Goal: Information Seeking & Learning: Compare options

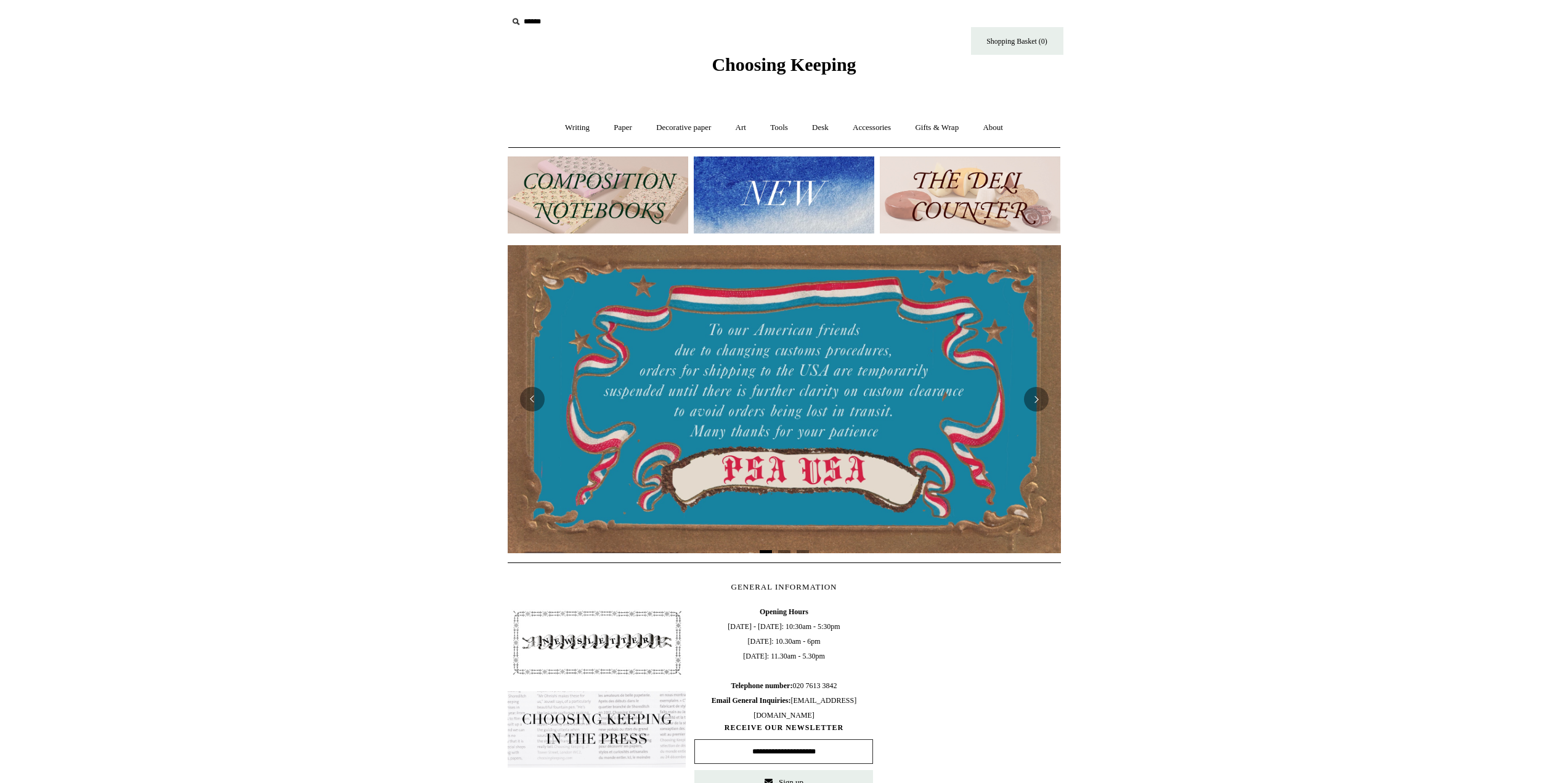
click at [806, 172] on img at bounding box center [784, 195] width 181 height 77
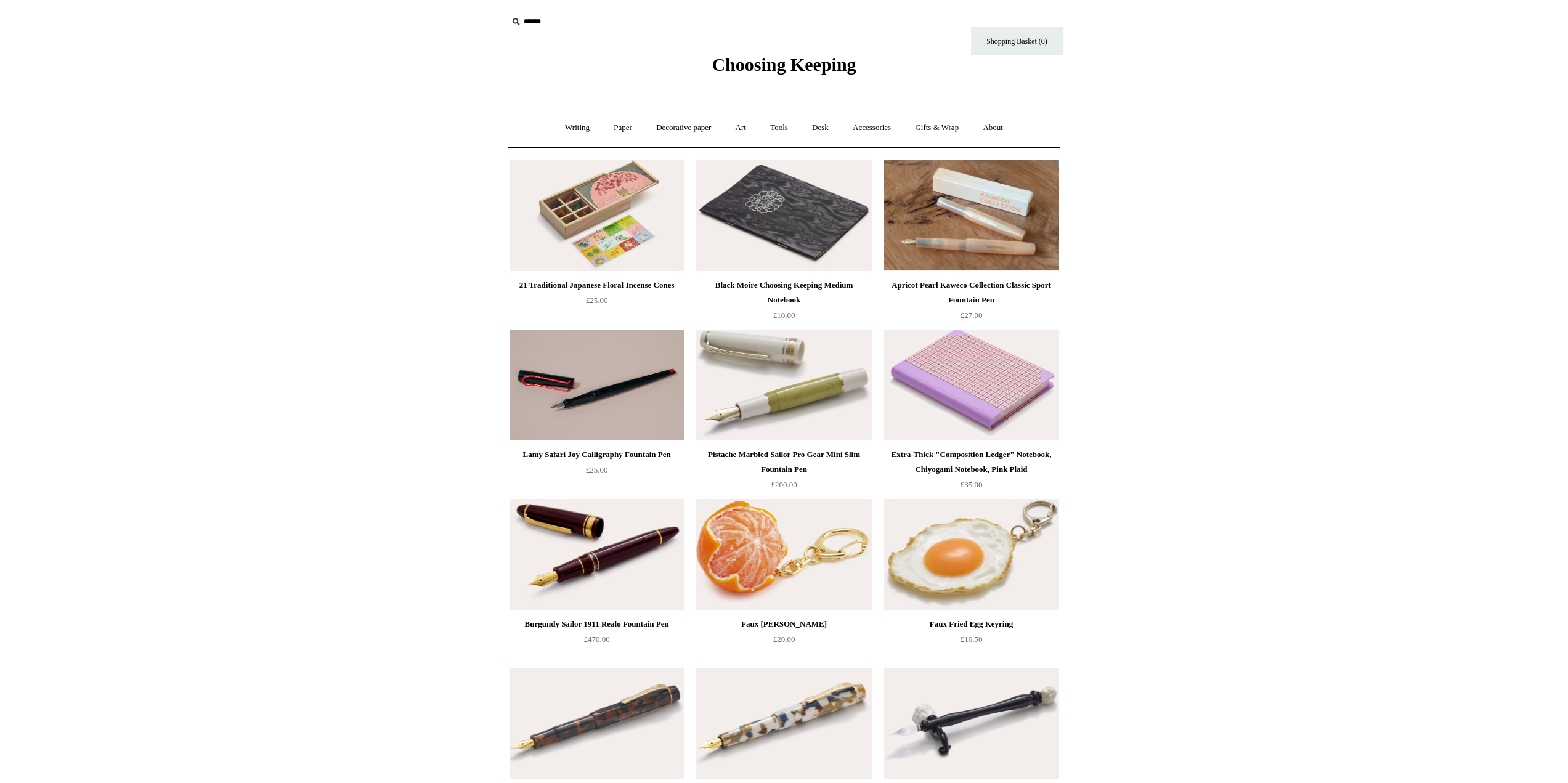
drag, startPoint x: 270, startPoint y: 389, endPoint x: 225, endPoint y: -6, distance: 397.6
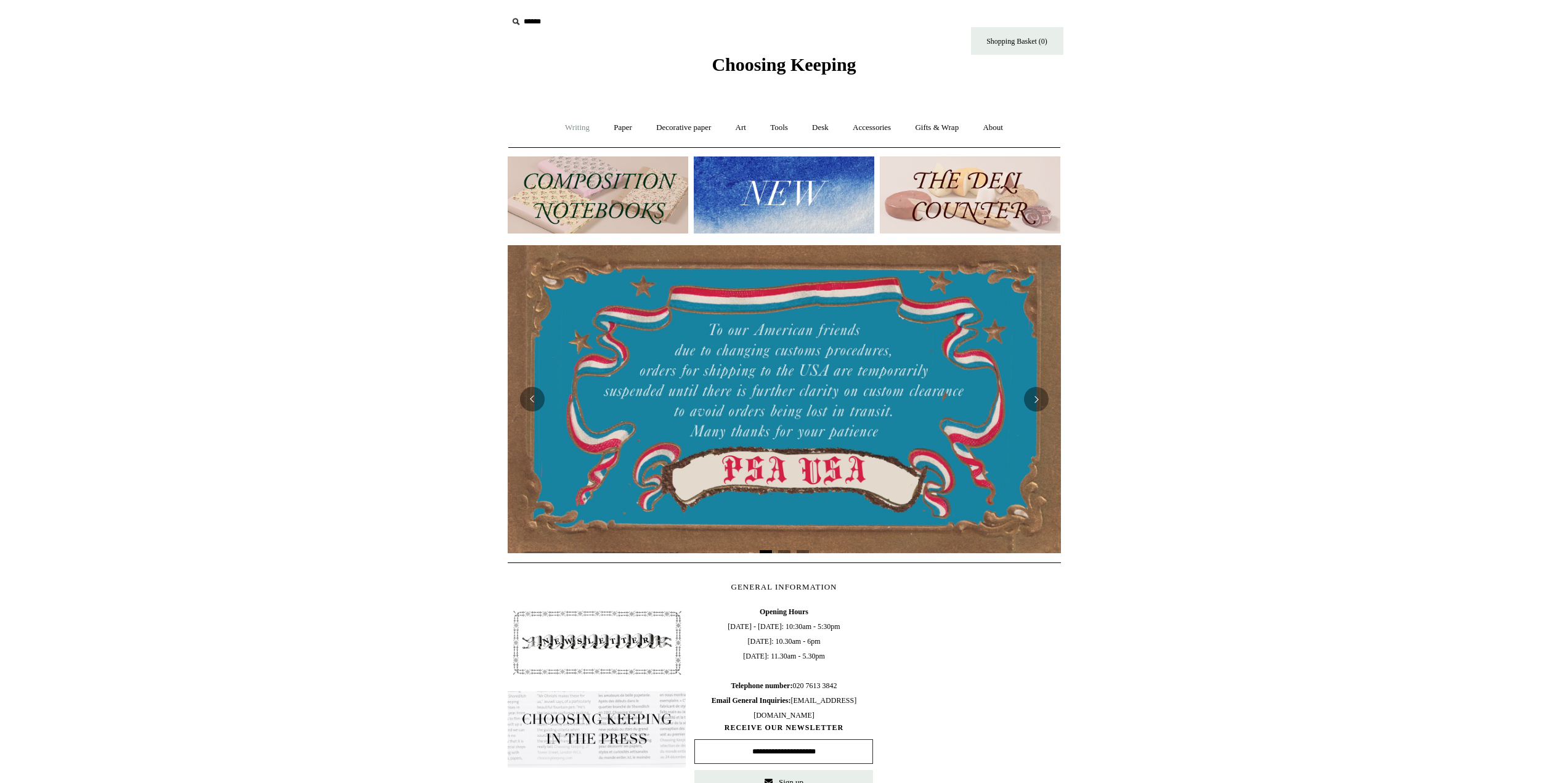
click at [558, 120] on link "Writing +" at bounding box center [578, 127] width 47 height 33
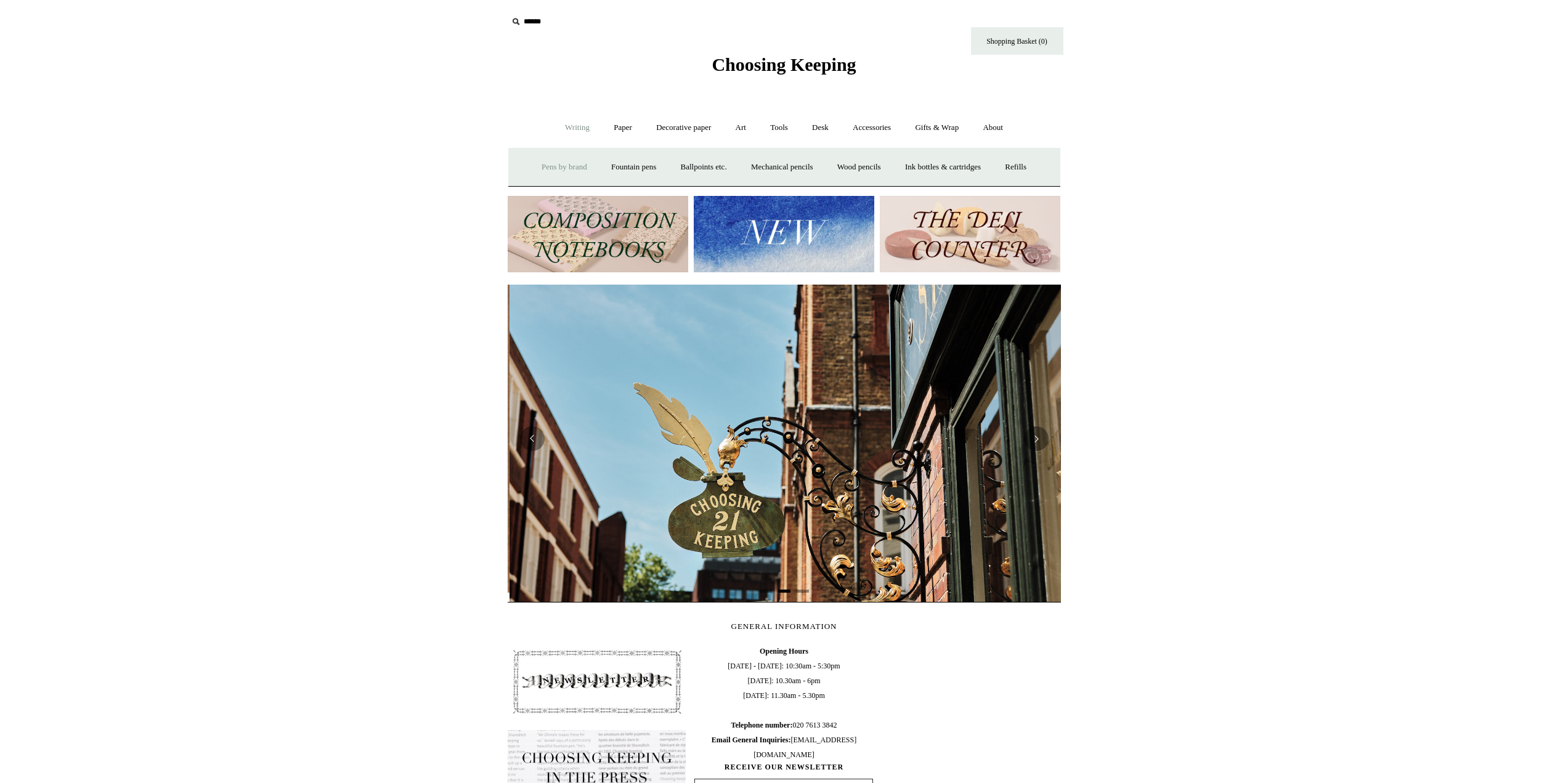
scroll to position [0, 553]
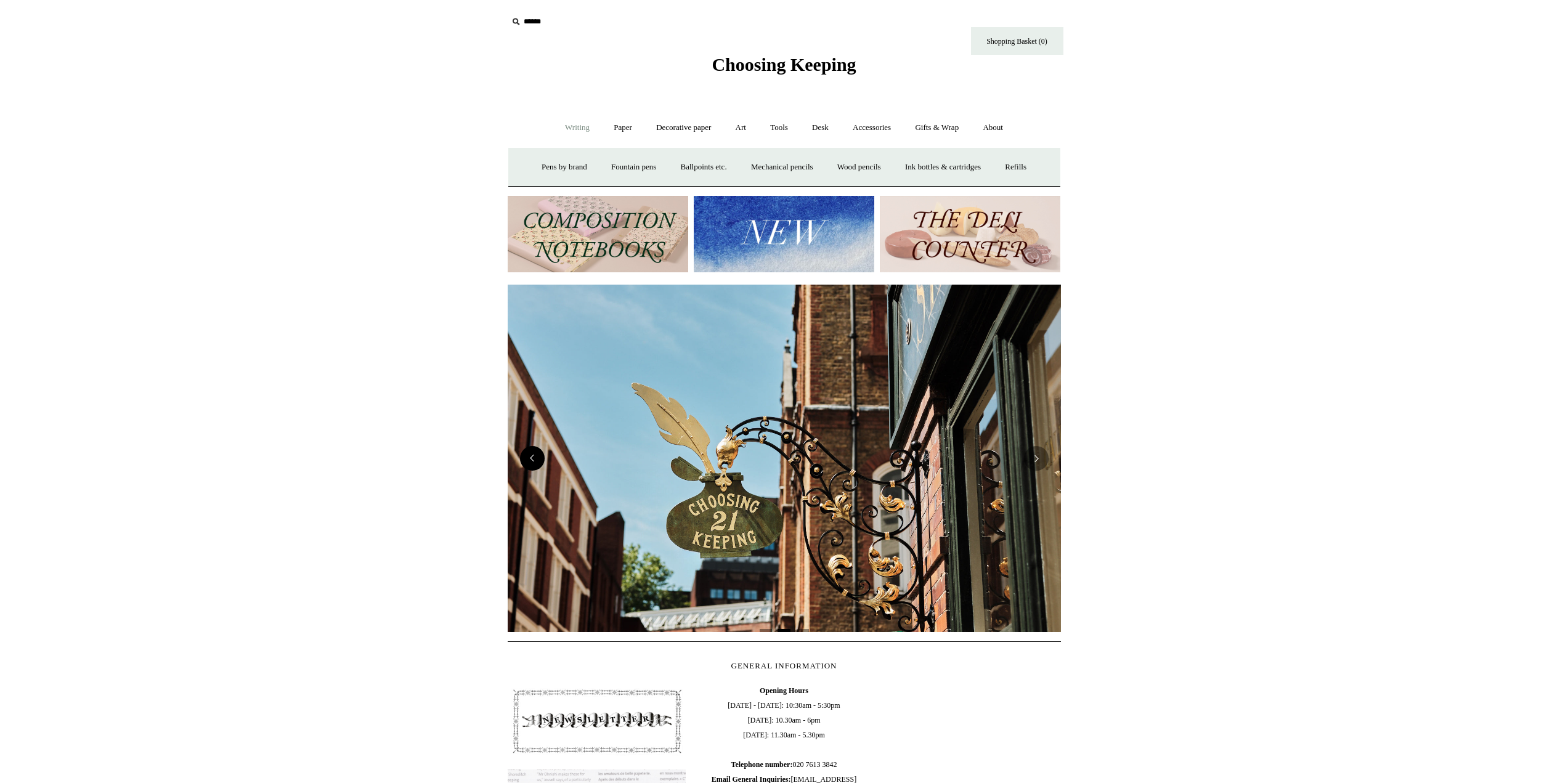
click at [534, 451] on button "Previous" at bounding box center [532, 458] width 24 height 24
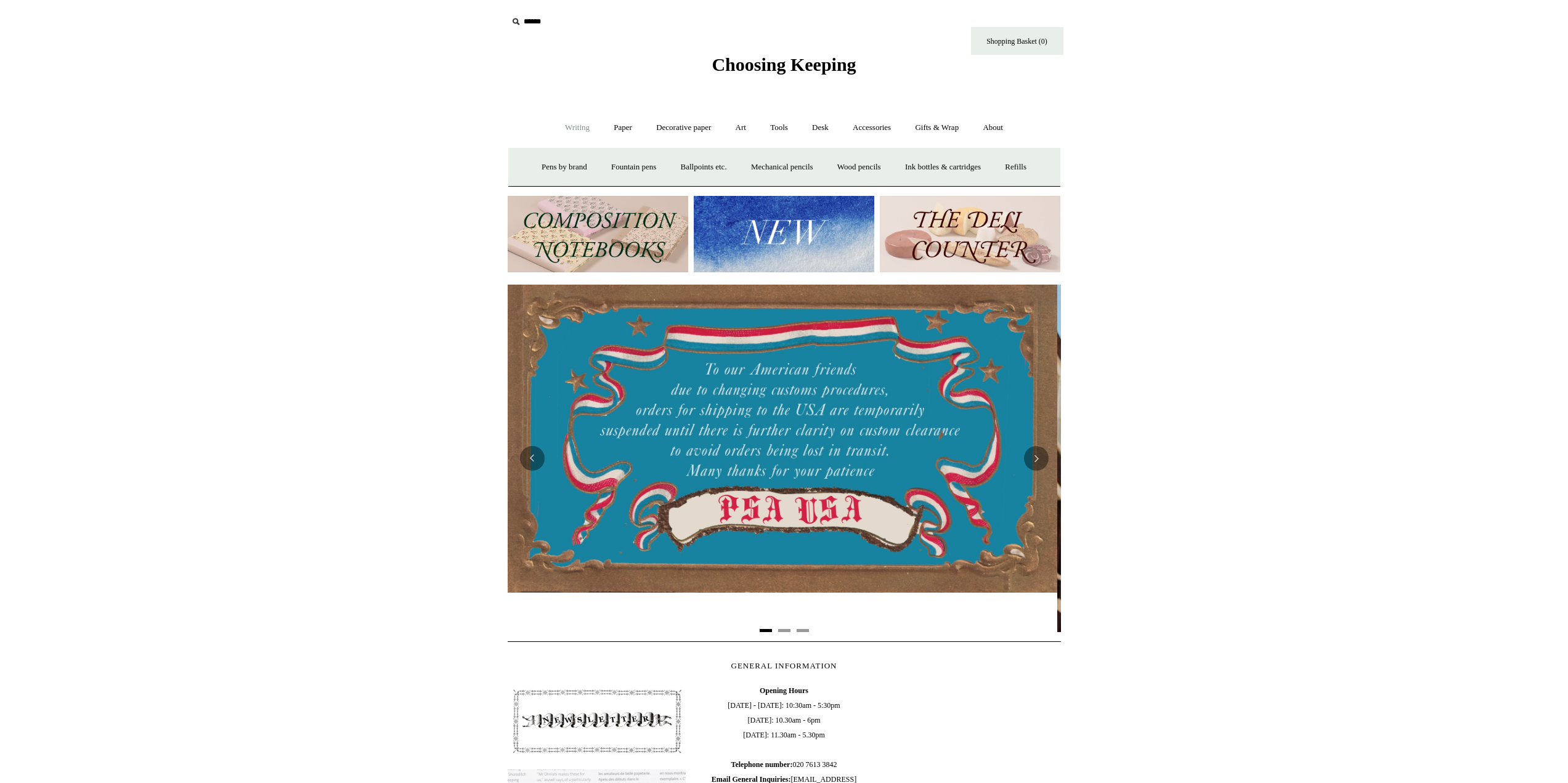
scroll to position [0, 0]
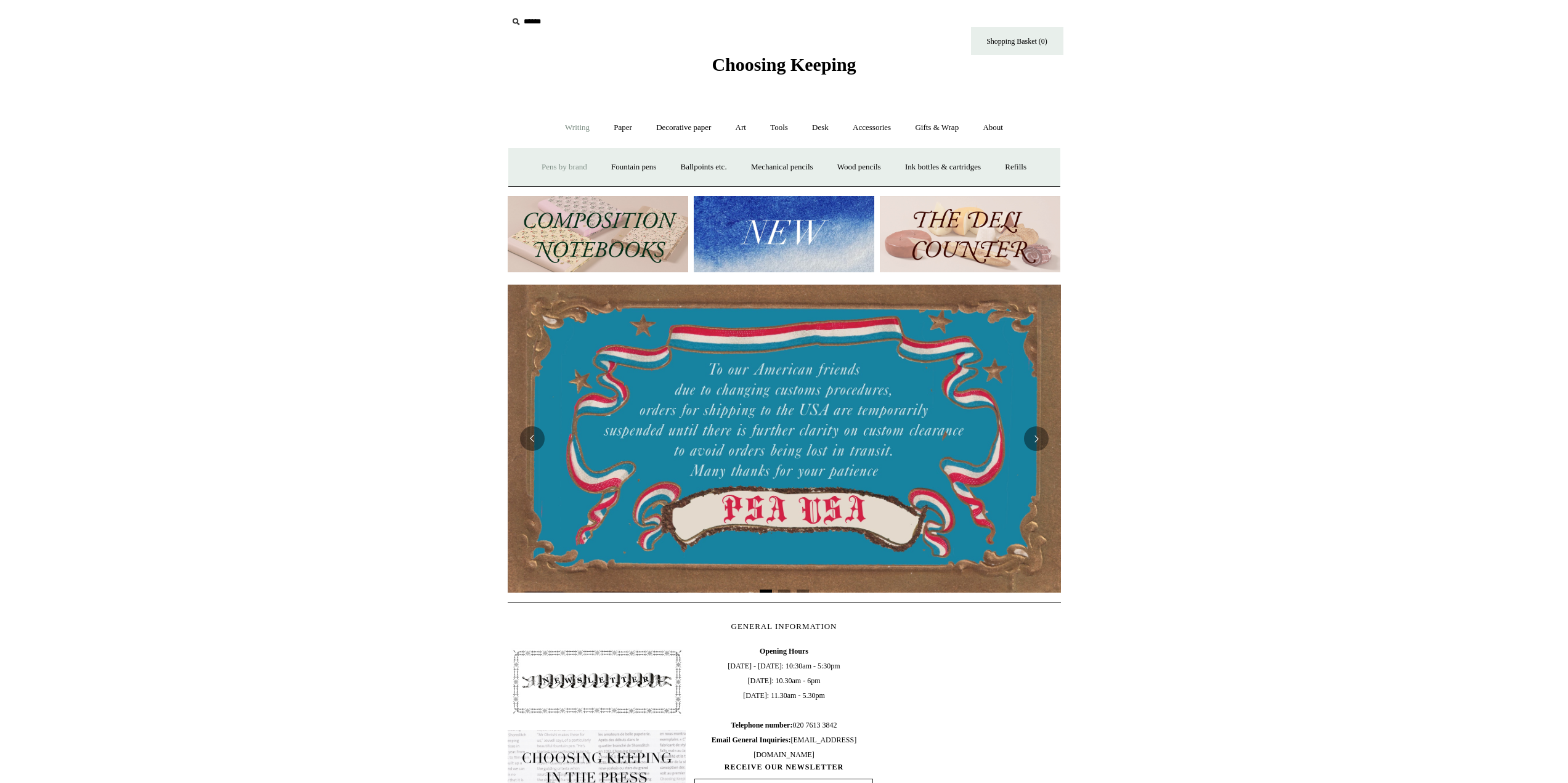
click at [570, 171] on link "Pens by brand +" at bounding box center [564, 167] width 68 height 33
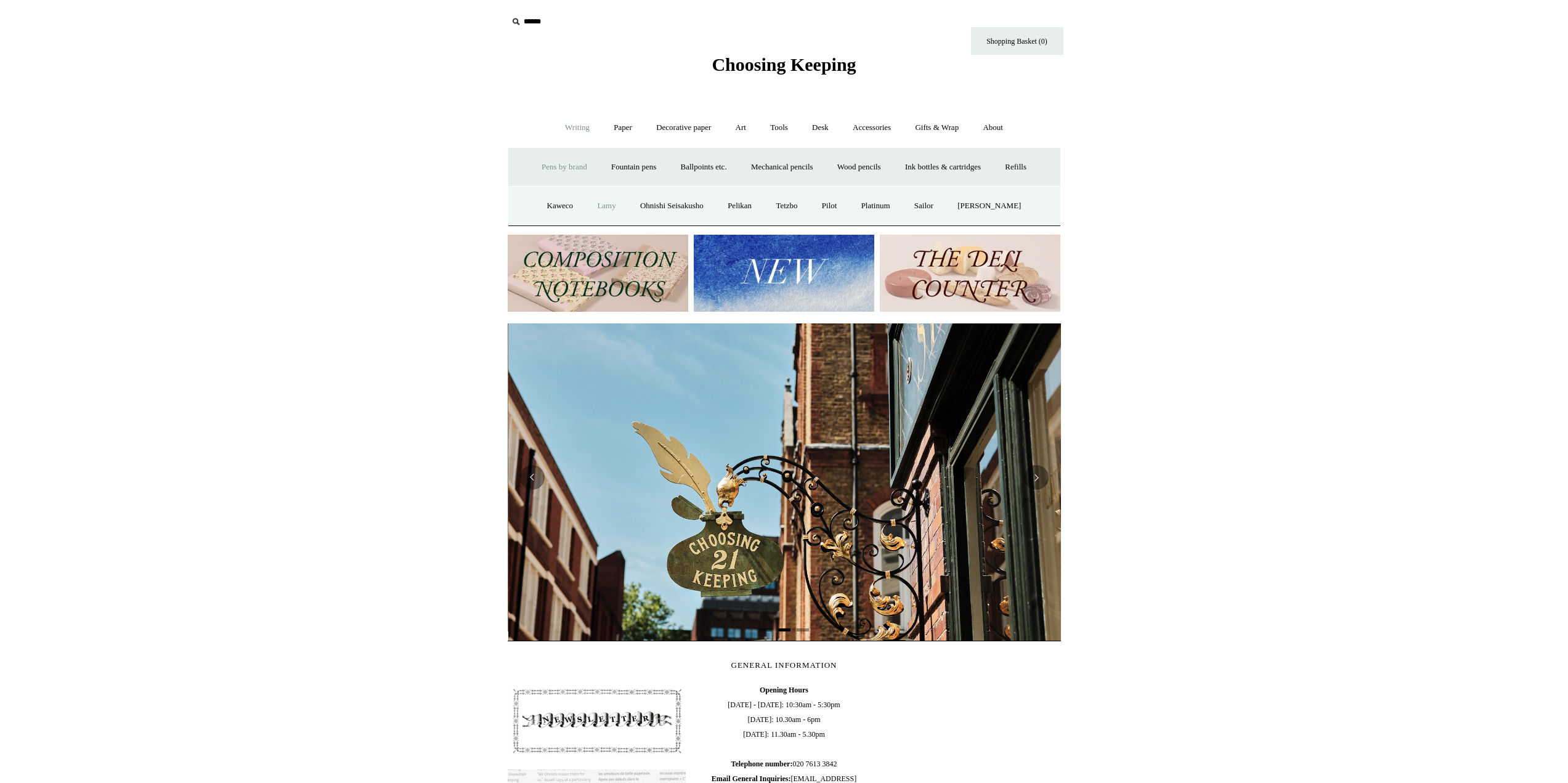
scroll to position [0, 553]
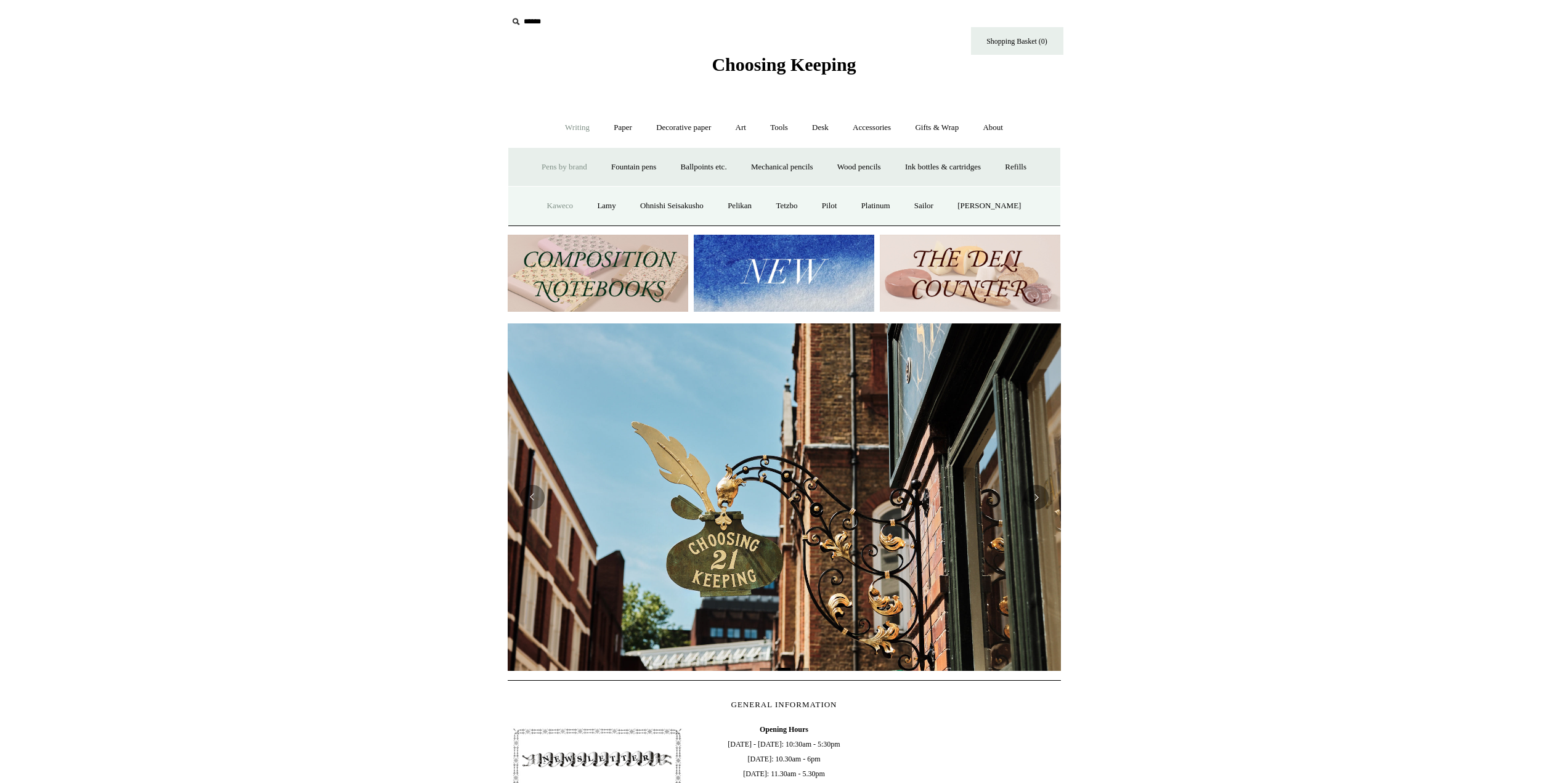
click at [560, 204] on link "Kaweco" at bounding box center [560, 206] width 49 height 33
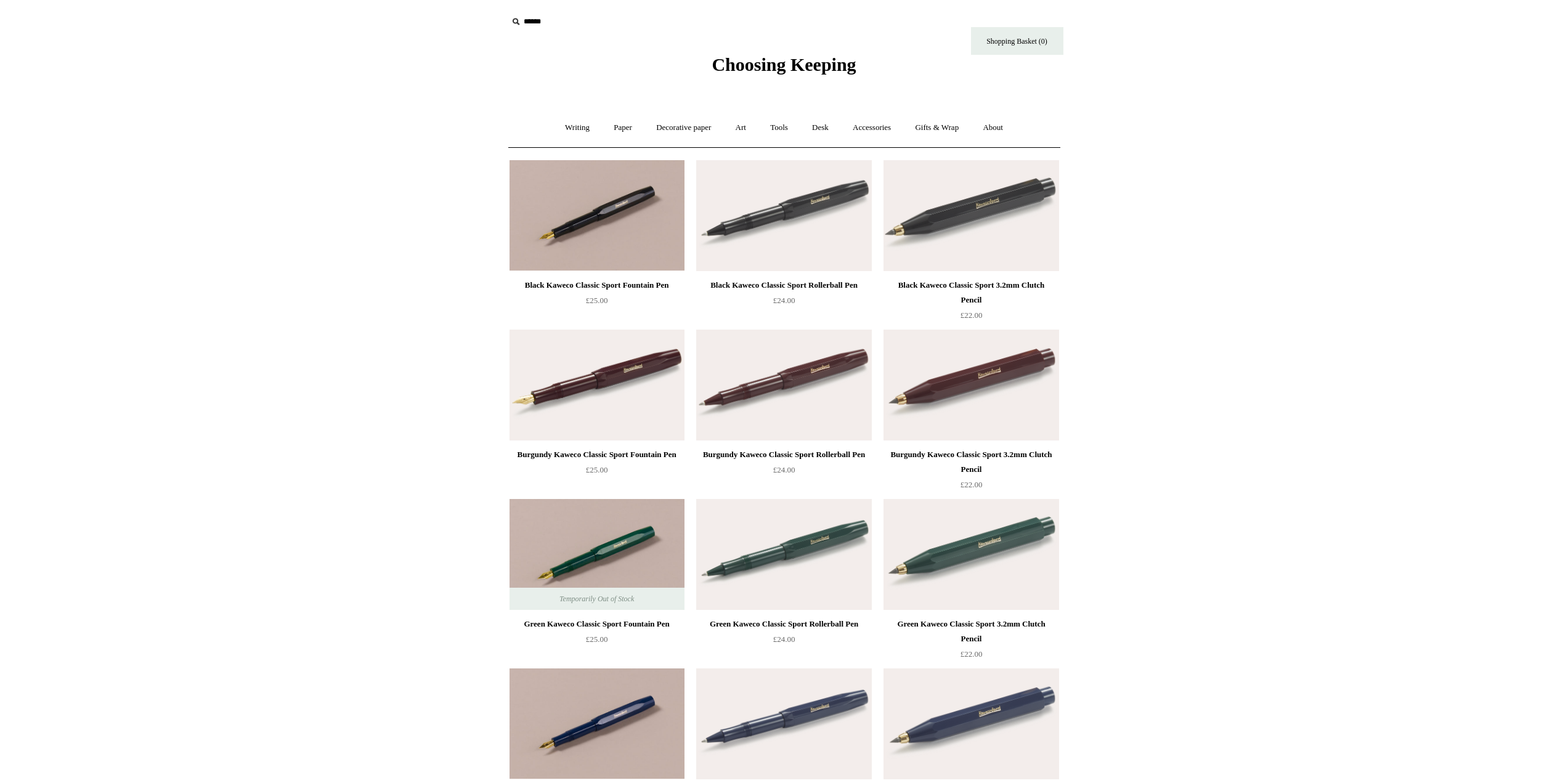
drag, startPoint x: 1113, startPoint y: 573, endPoint x: 1103, endPoint y: 278, distance: 295.2
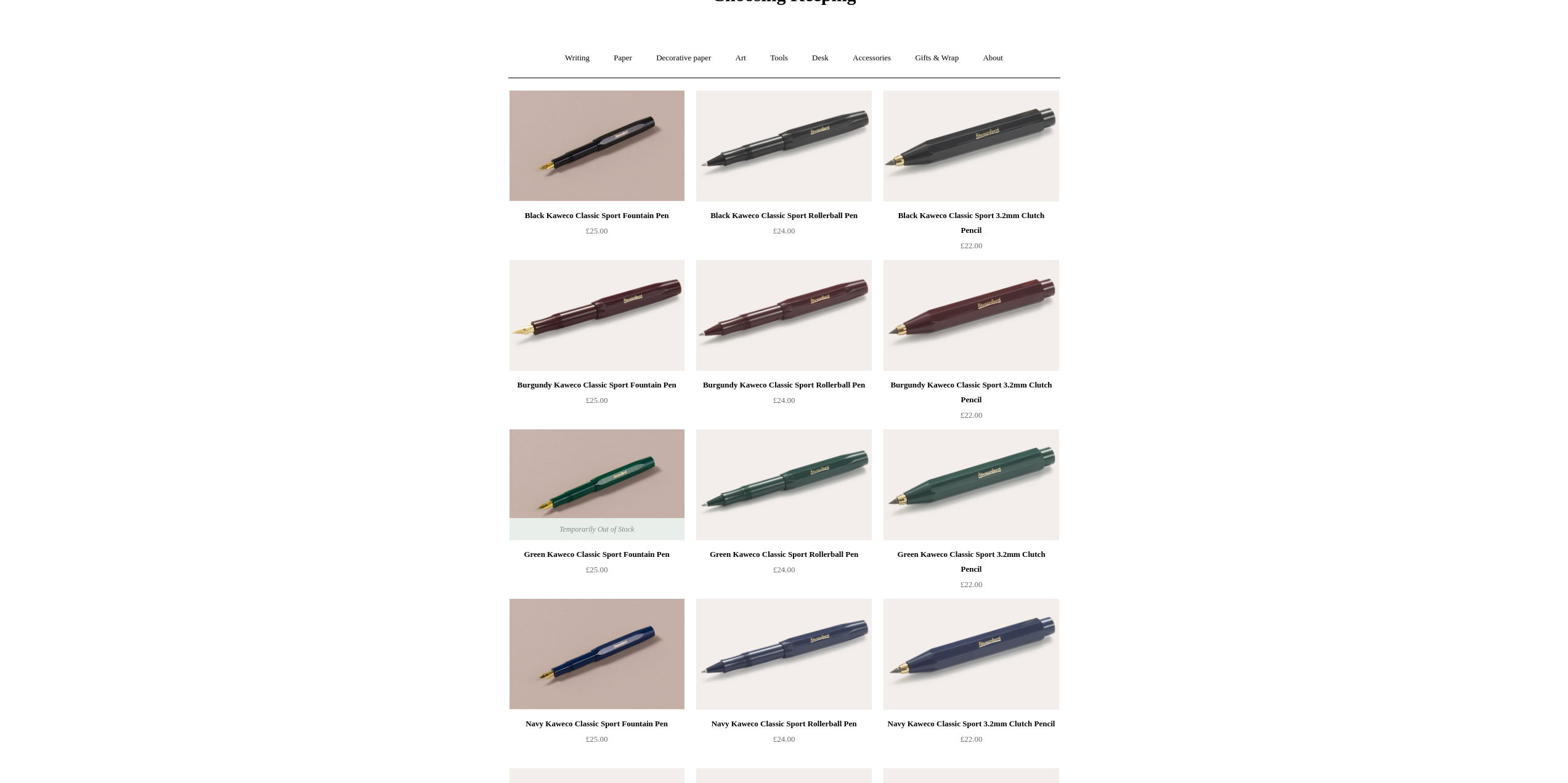
drag, startPoint x: 1175, startPoint y: 535, endPoint x: 1144, endPoint y: 374, distance: 164.0
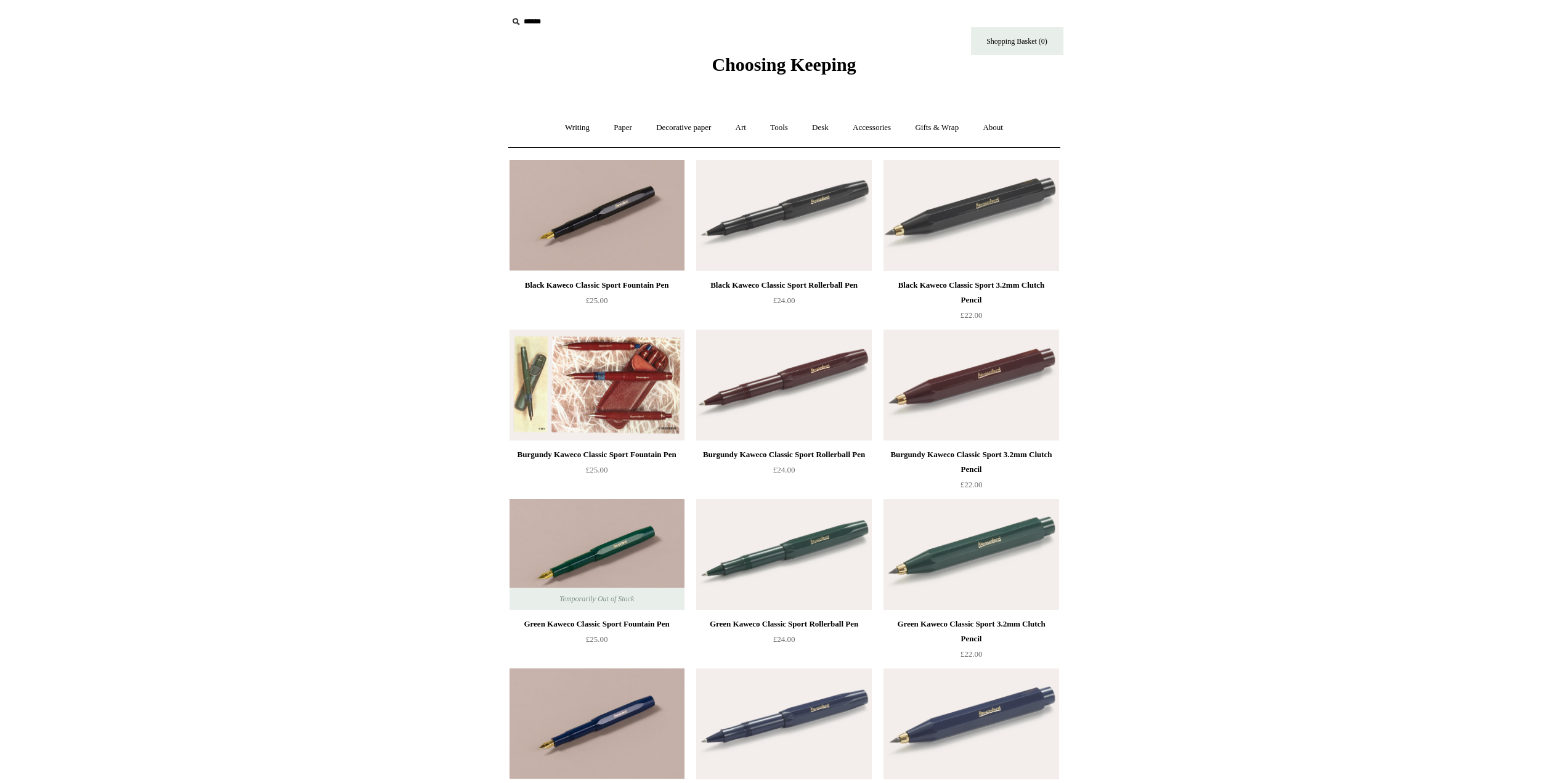
click at [626, 358] on img at bounding box center [597, 385] width 175 height 111
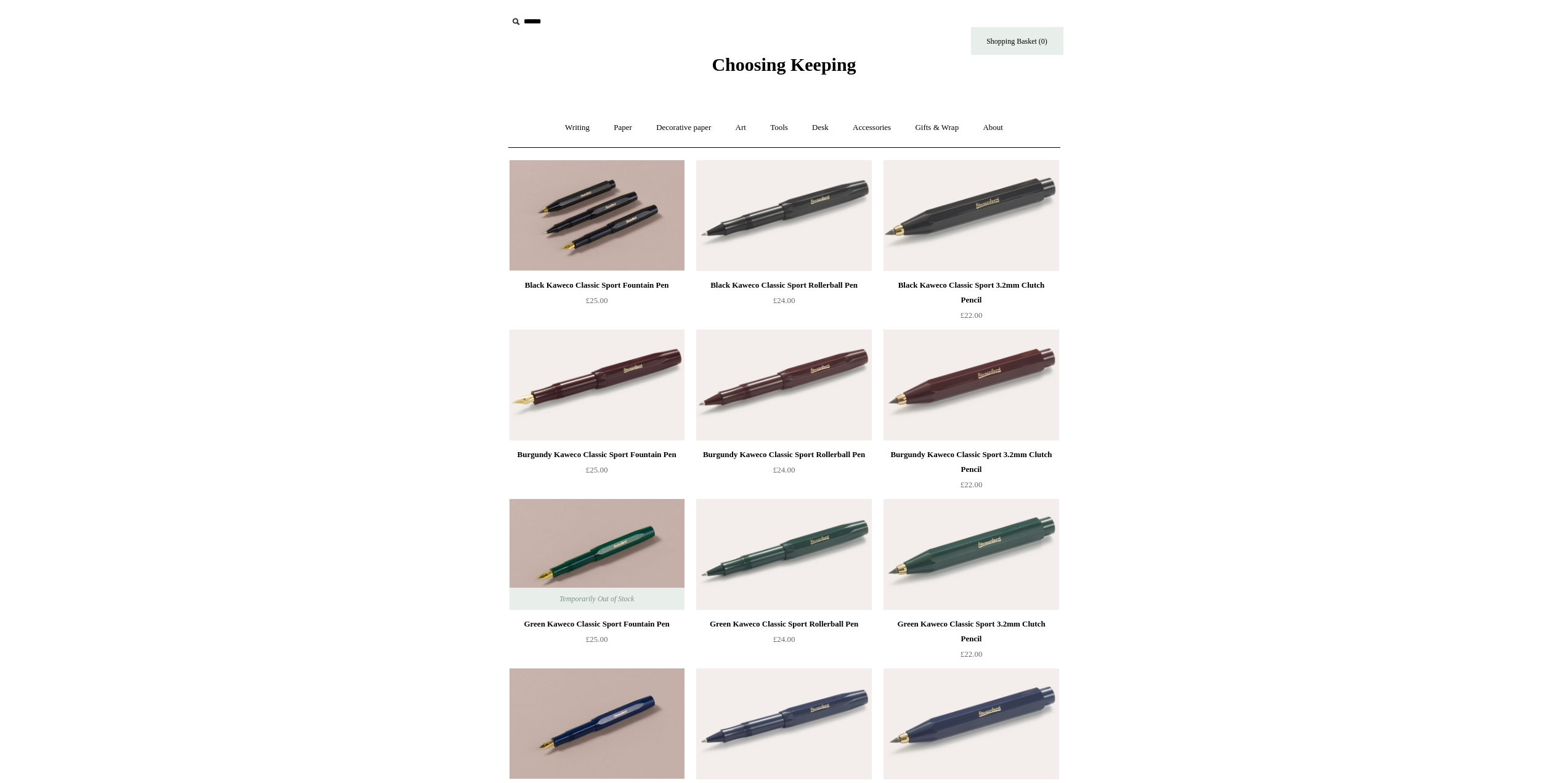
click at [604, 247] on img at bounding box center [597, 215] width 175 height 111
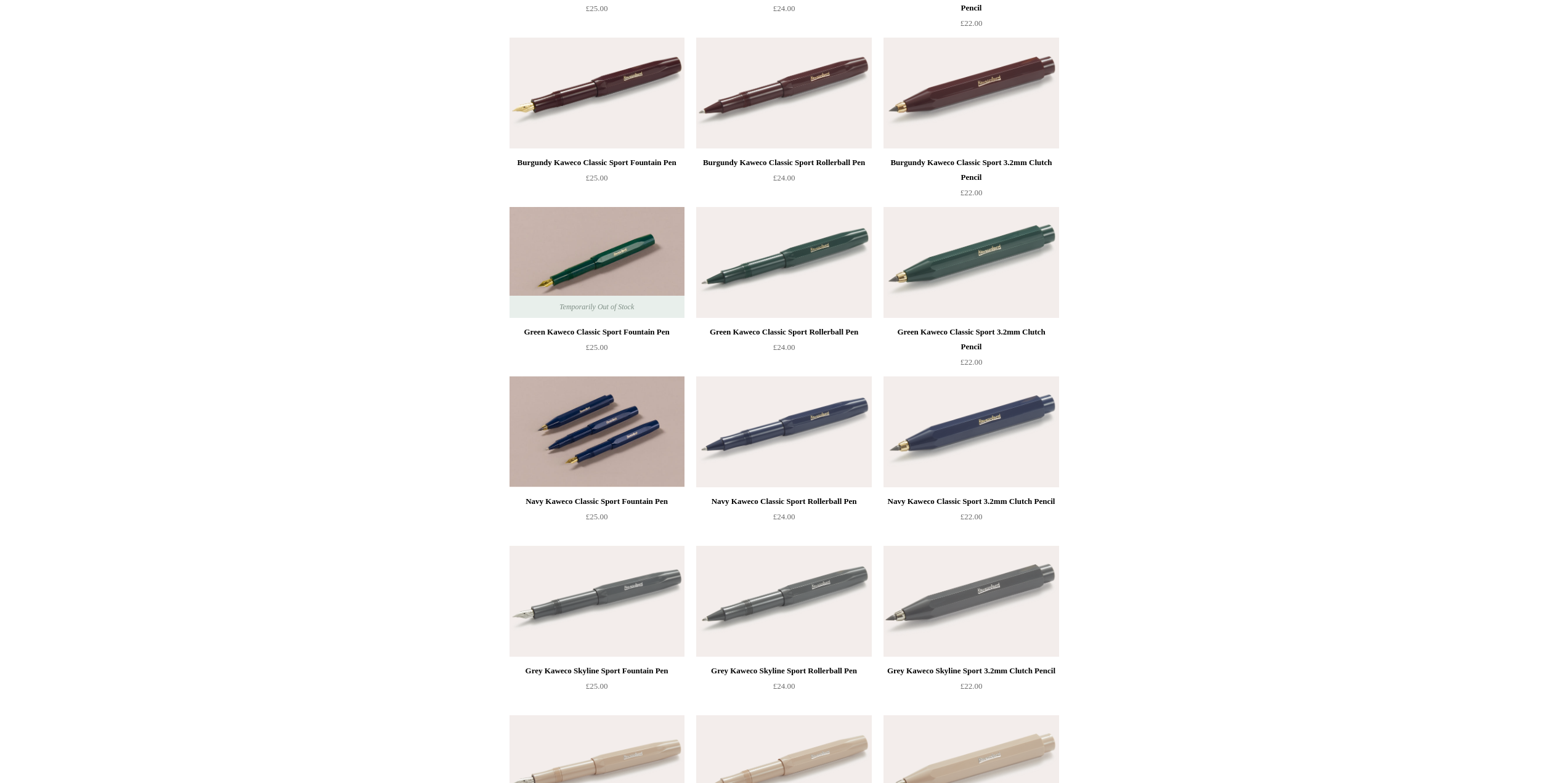
scroll to position [308, 0]
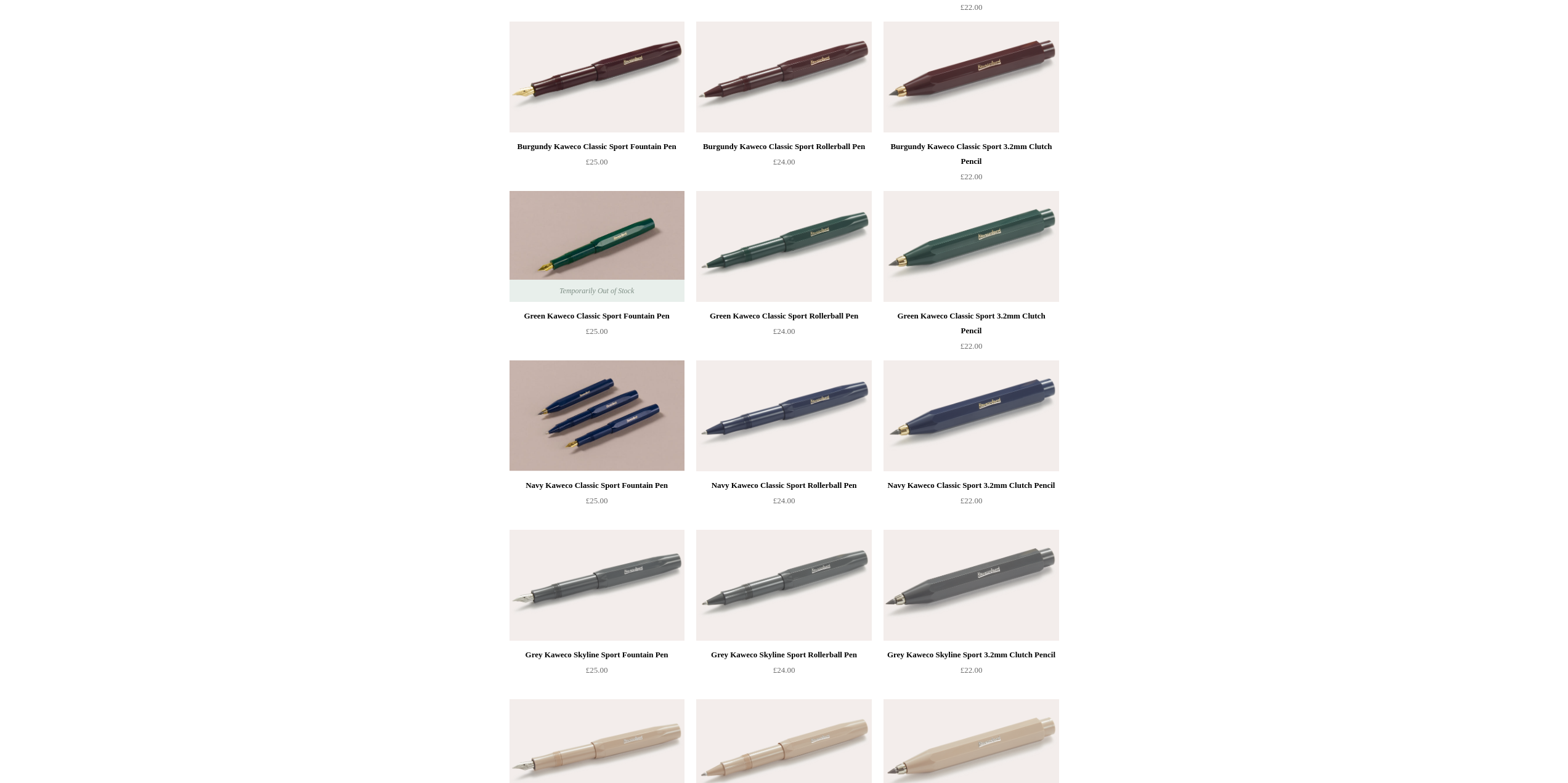
click at [578, 419] on img at bounding box center [597, 415] width 175 height 111
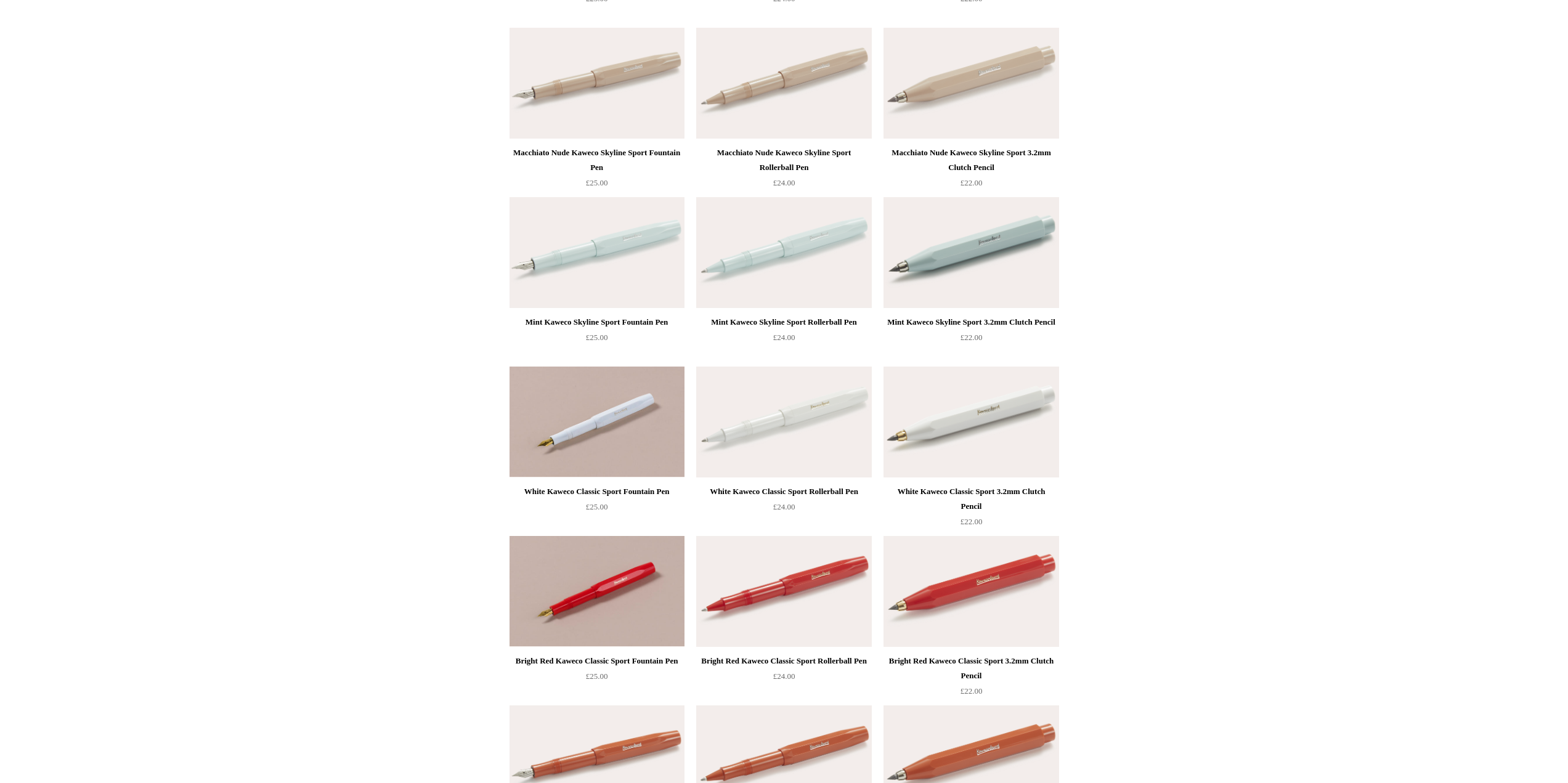
scroll to position [986, 0]
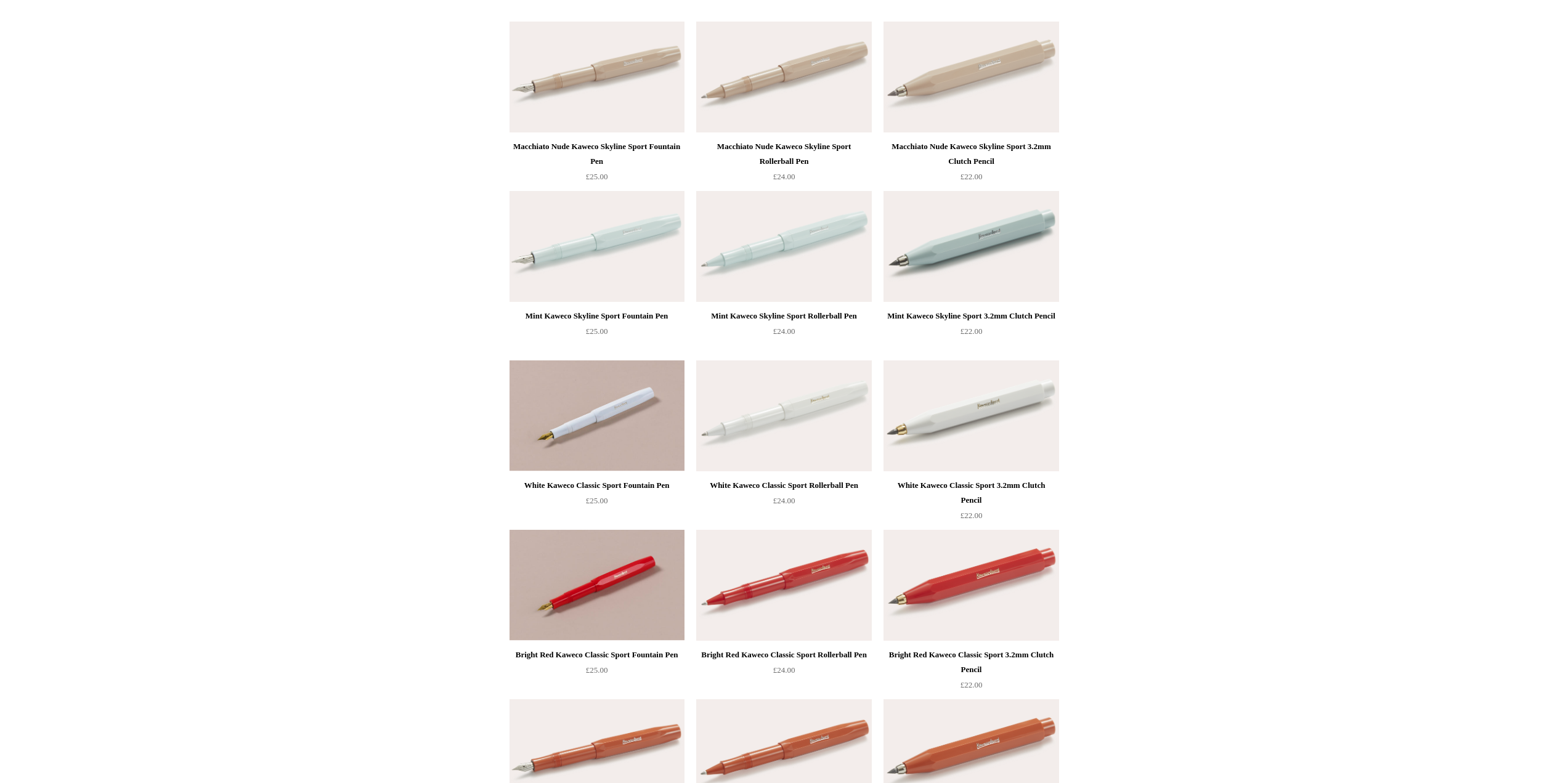
drag, startPoint x: 400, startPoint y: 493, endPoint x: 1202, endPoint y: 327, distance: 819.0
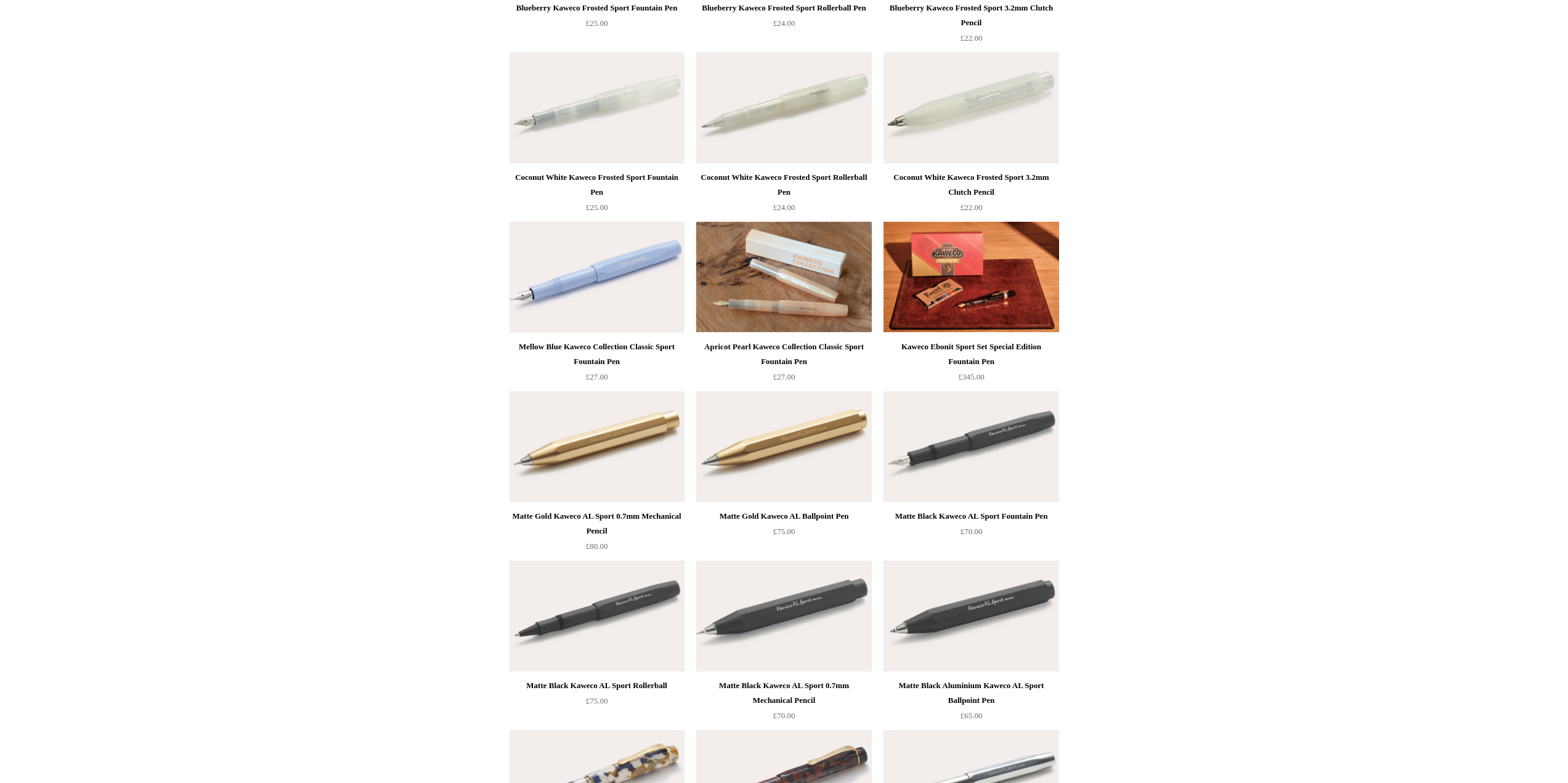
scroll to position [2825, 0]
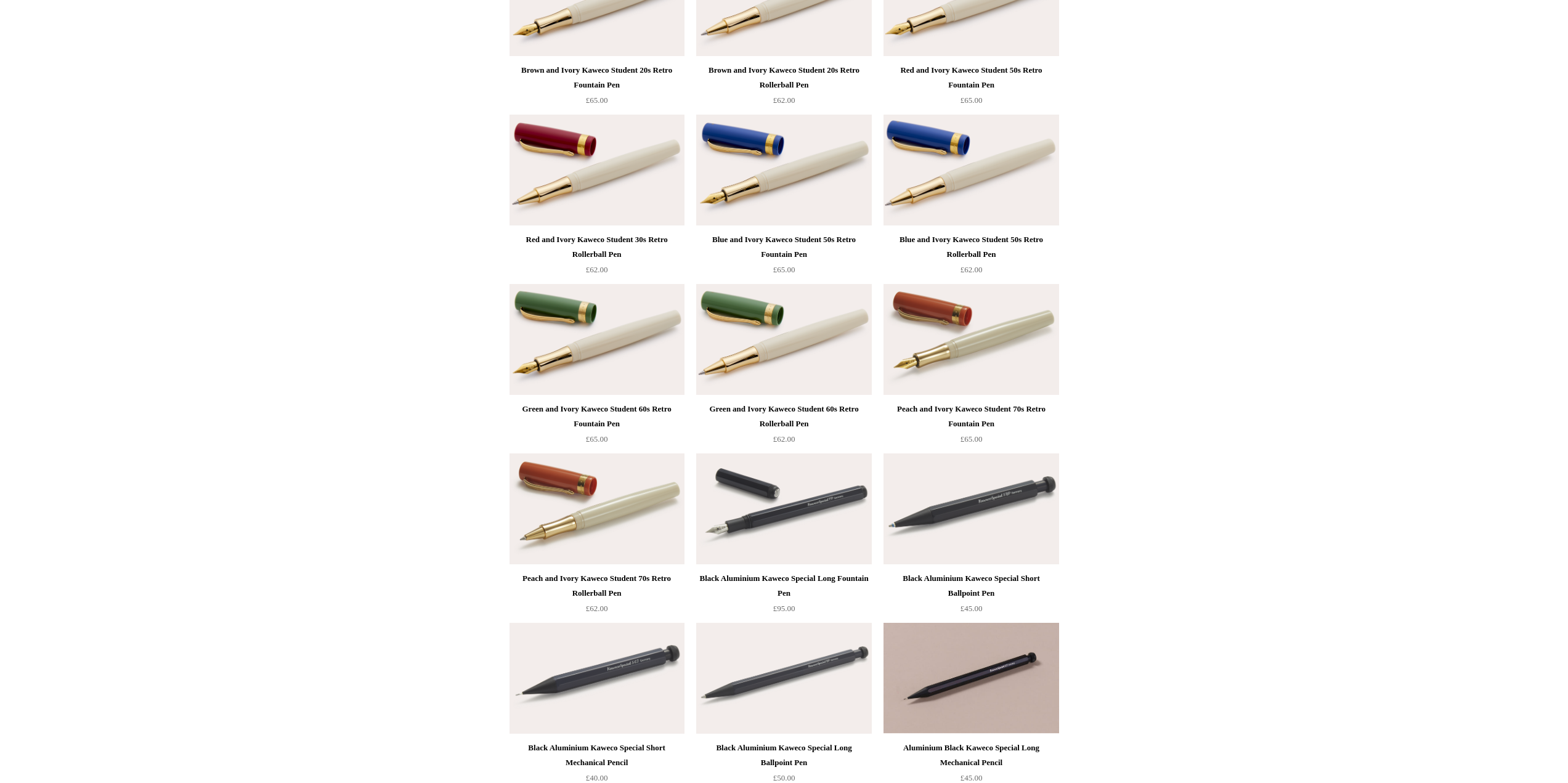
drag, startPoint x: 1181, startPoint y: 260, endPoint x: 1193, endPoint y: 425, distance: 165.4
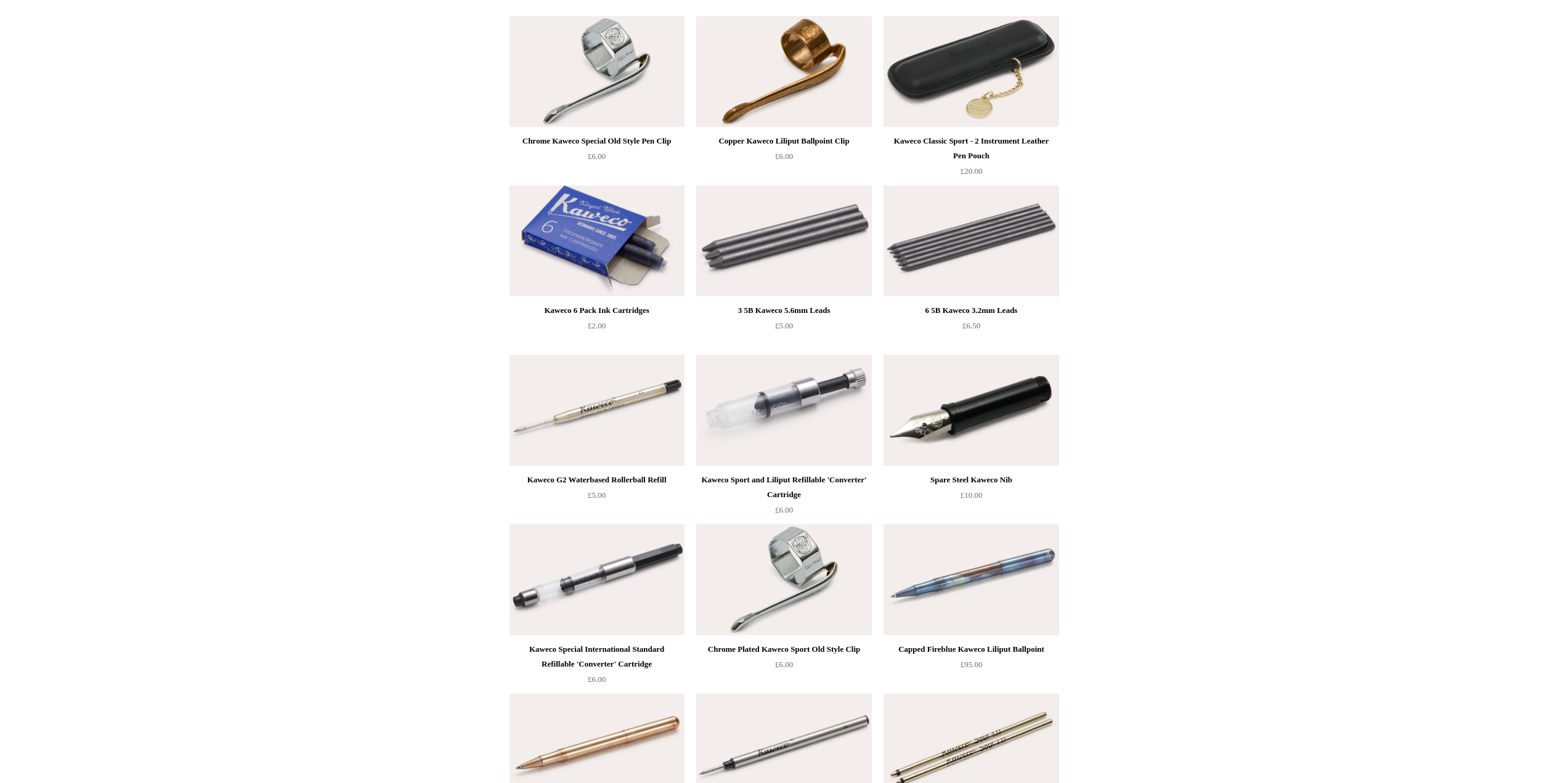
scroll to position [6524, 0]
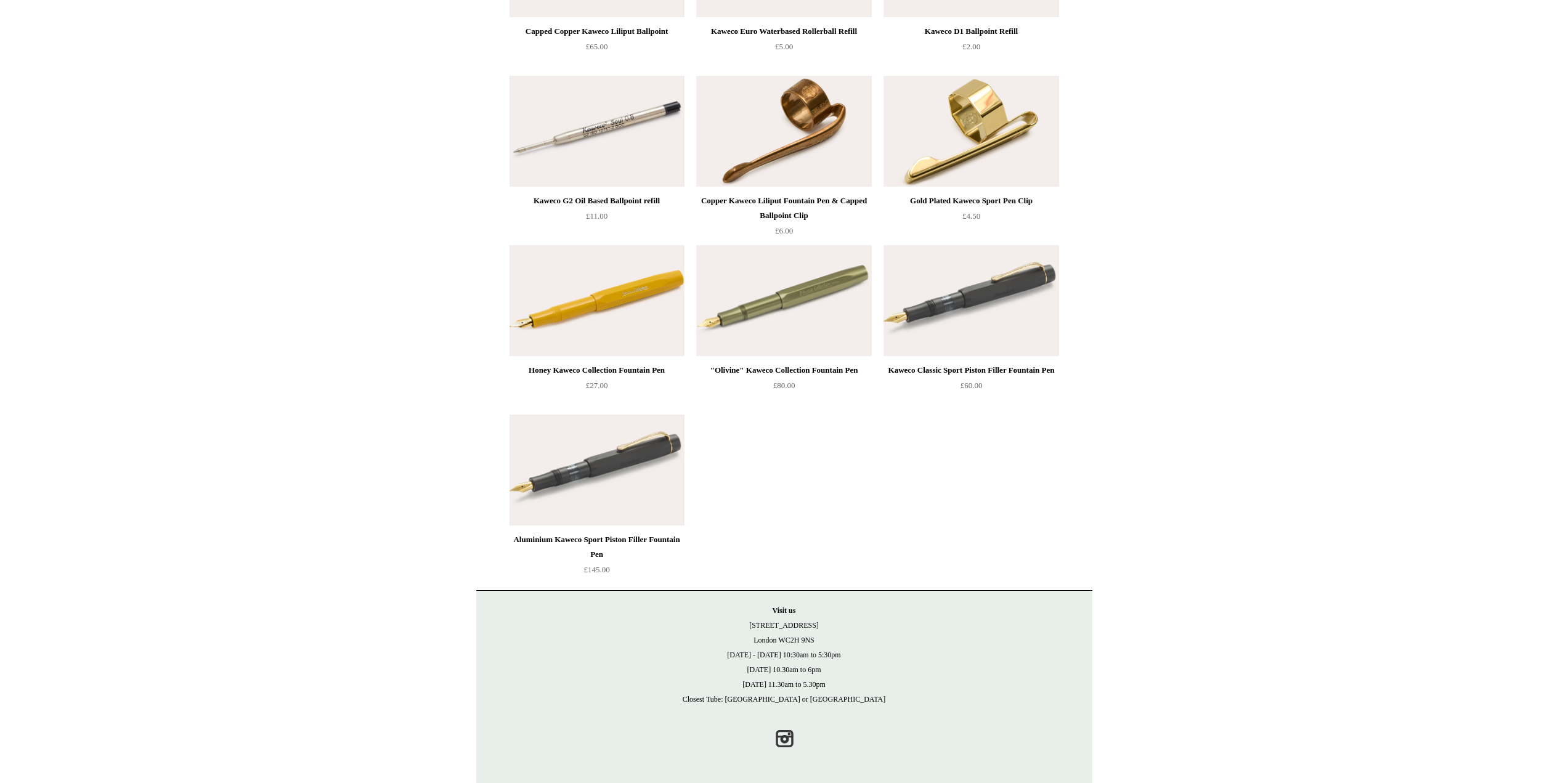
drag, startPoint x: 1176, startPoint y: 523, endPoint x: 1183, endPoint y: 562, distance: 39.6
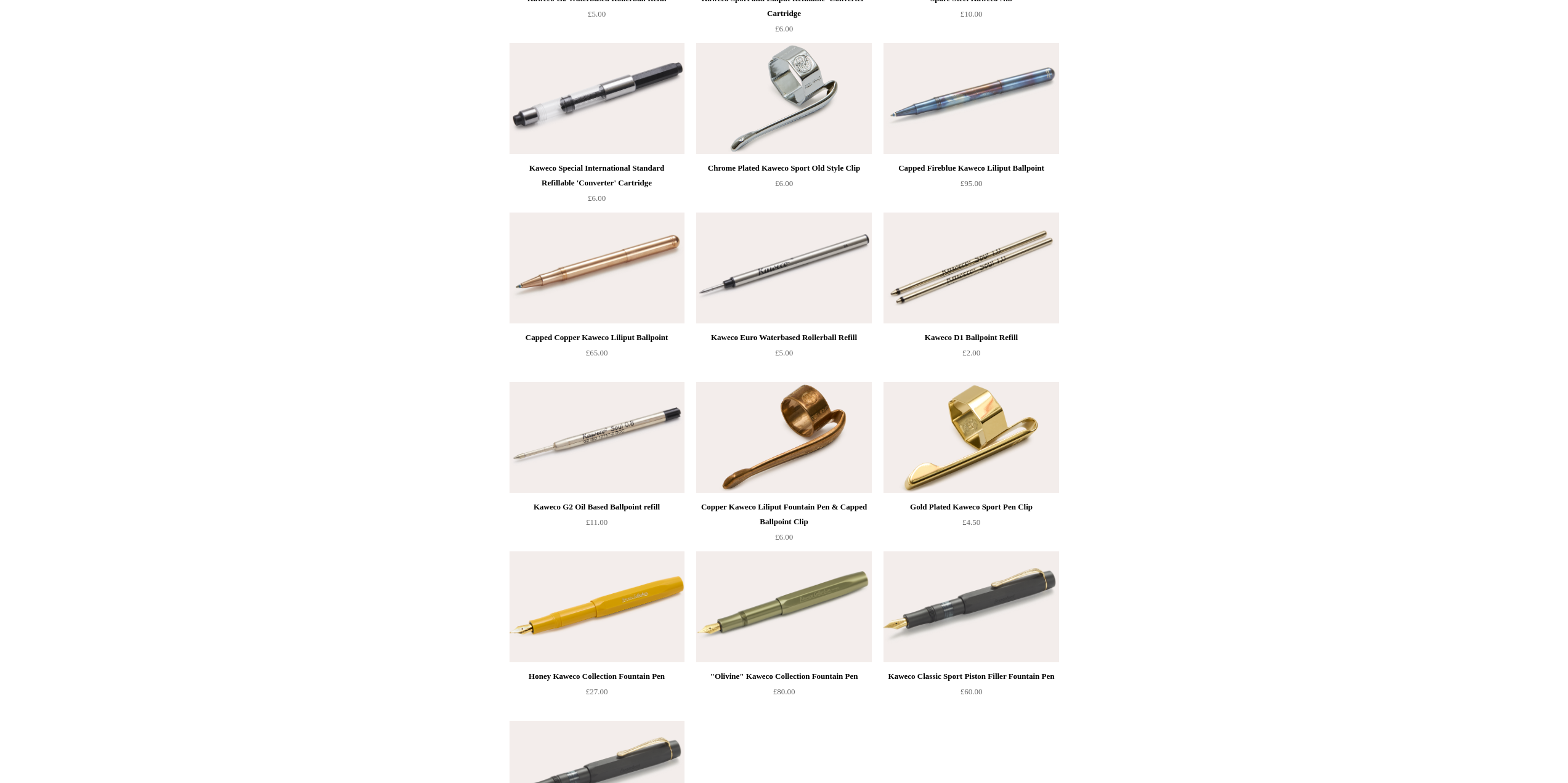
drag, startPoint x: 1170, startPoint y: 539, endPoint x: 1171, endPoint y: 526, distance: 13.0
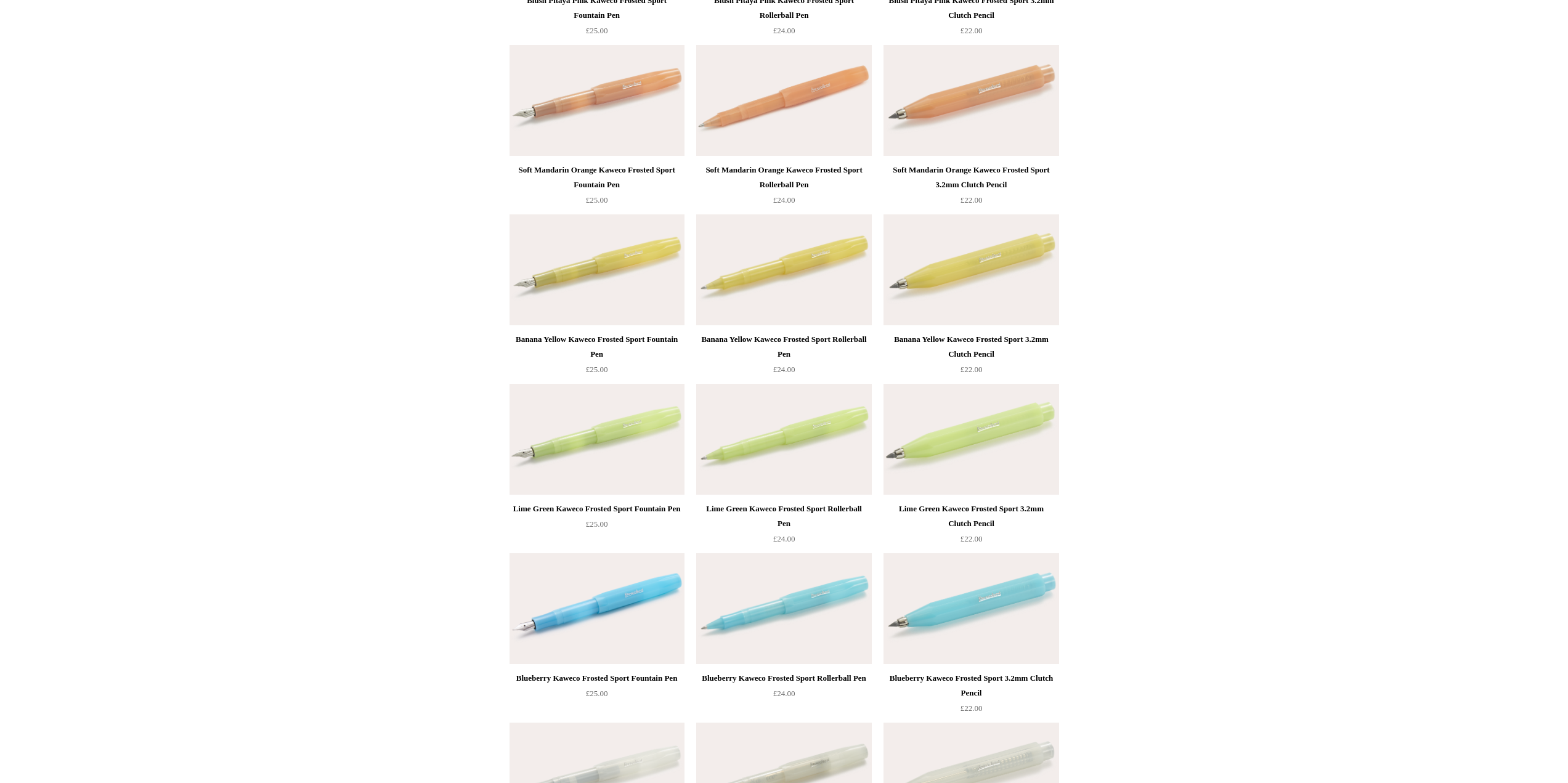
scroll to position [0, 0]
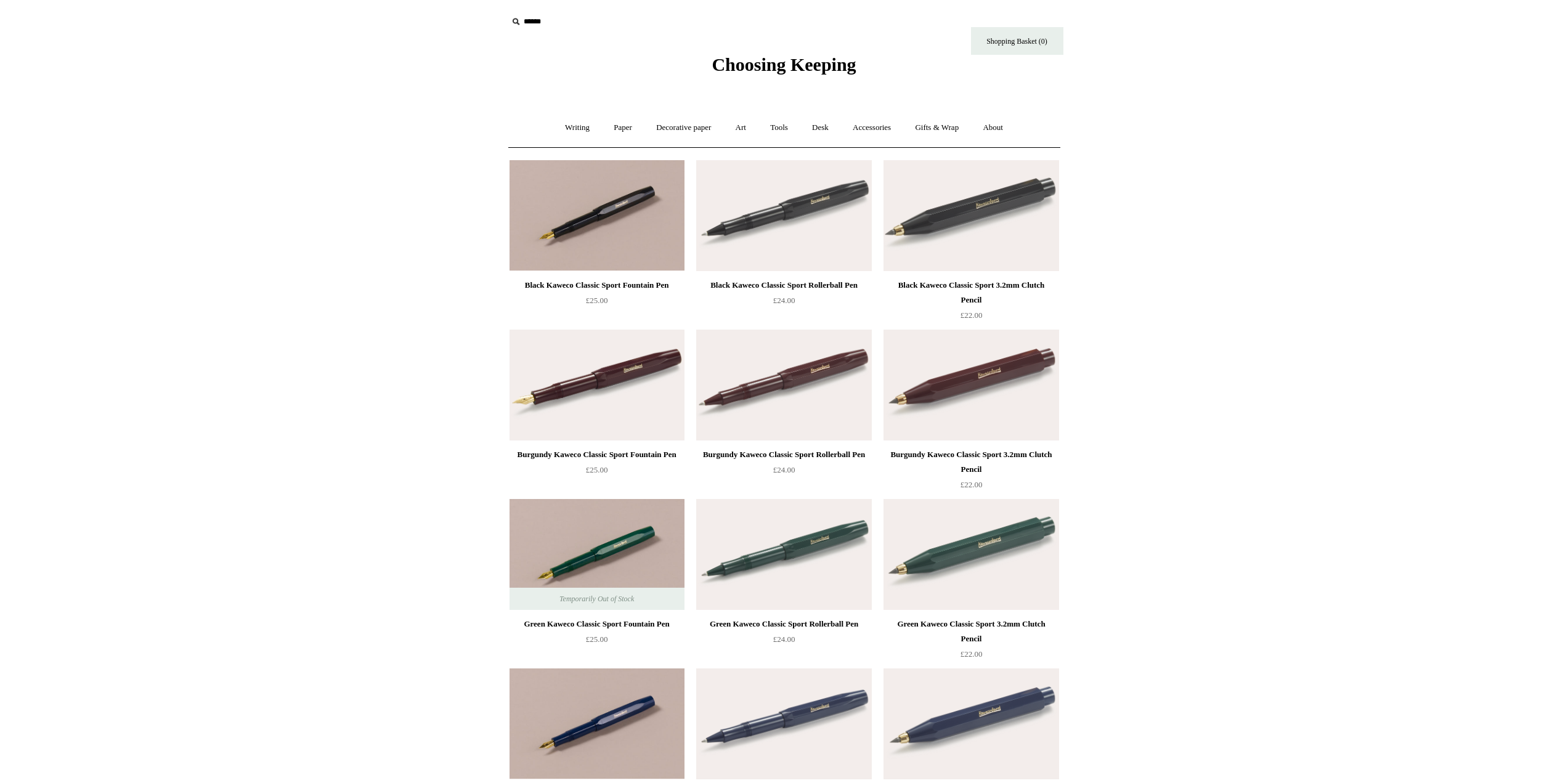
drag, startPoint x: 1144, startPoint y: 626, endPoint x: 1130, endPoint y: 270, distance: 356.3
click at [745, 125] on link "Art +" at bounding box center [740, 127] width 33 height 33
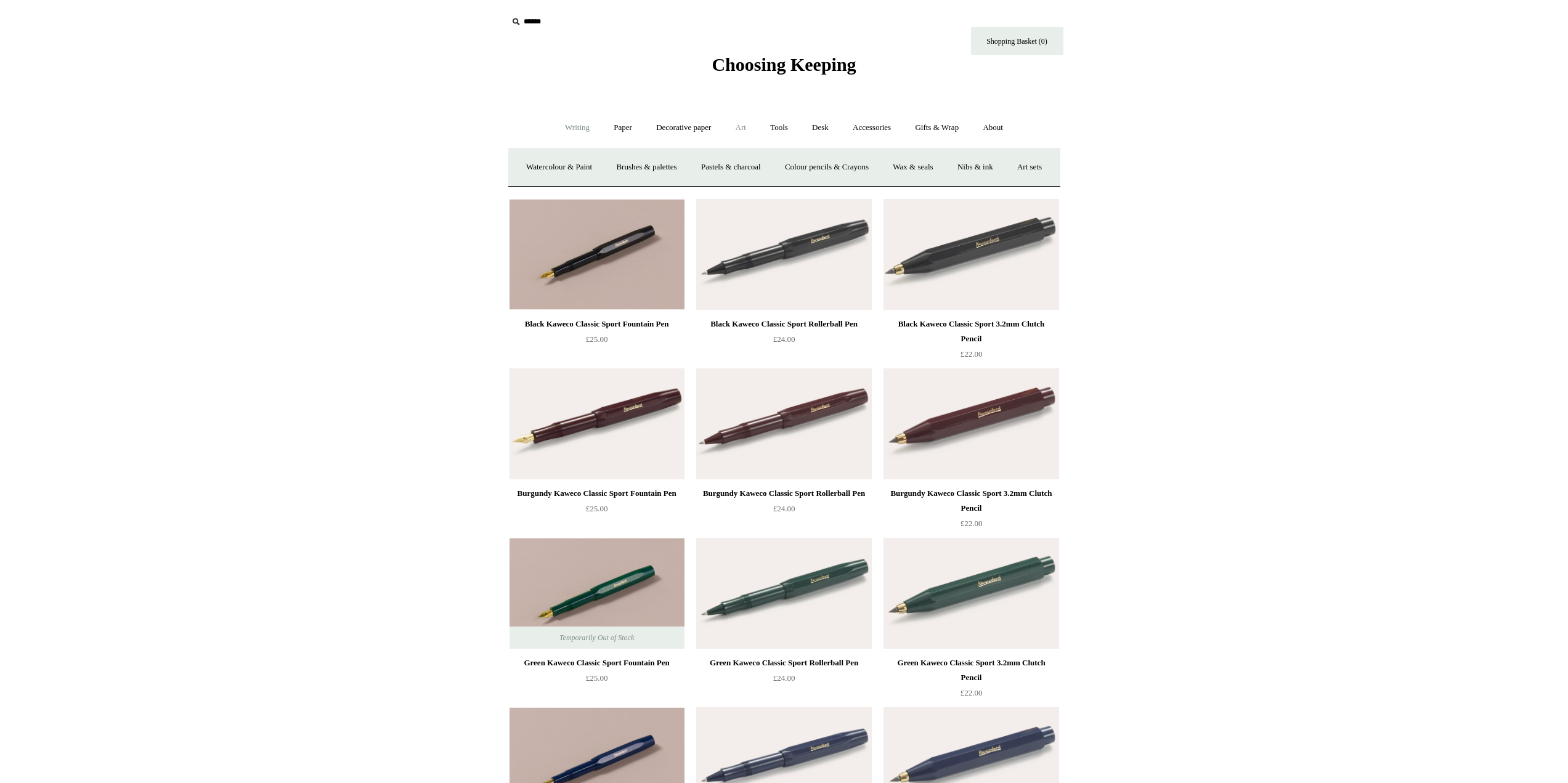
click at [564, 117] on link "Writing +" at bounding box center [578, 127] width 47 height 33
click at [643, 168] on link "Fountain pens +" at bounding box center [634, 167] width 67 height 33
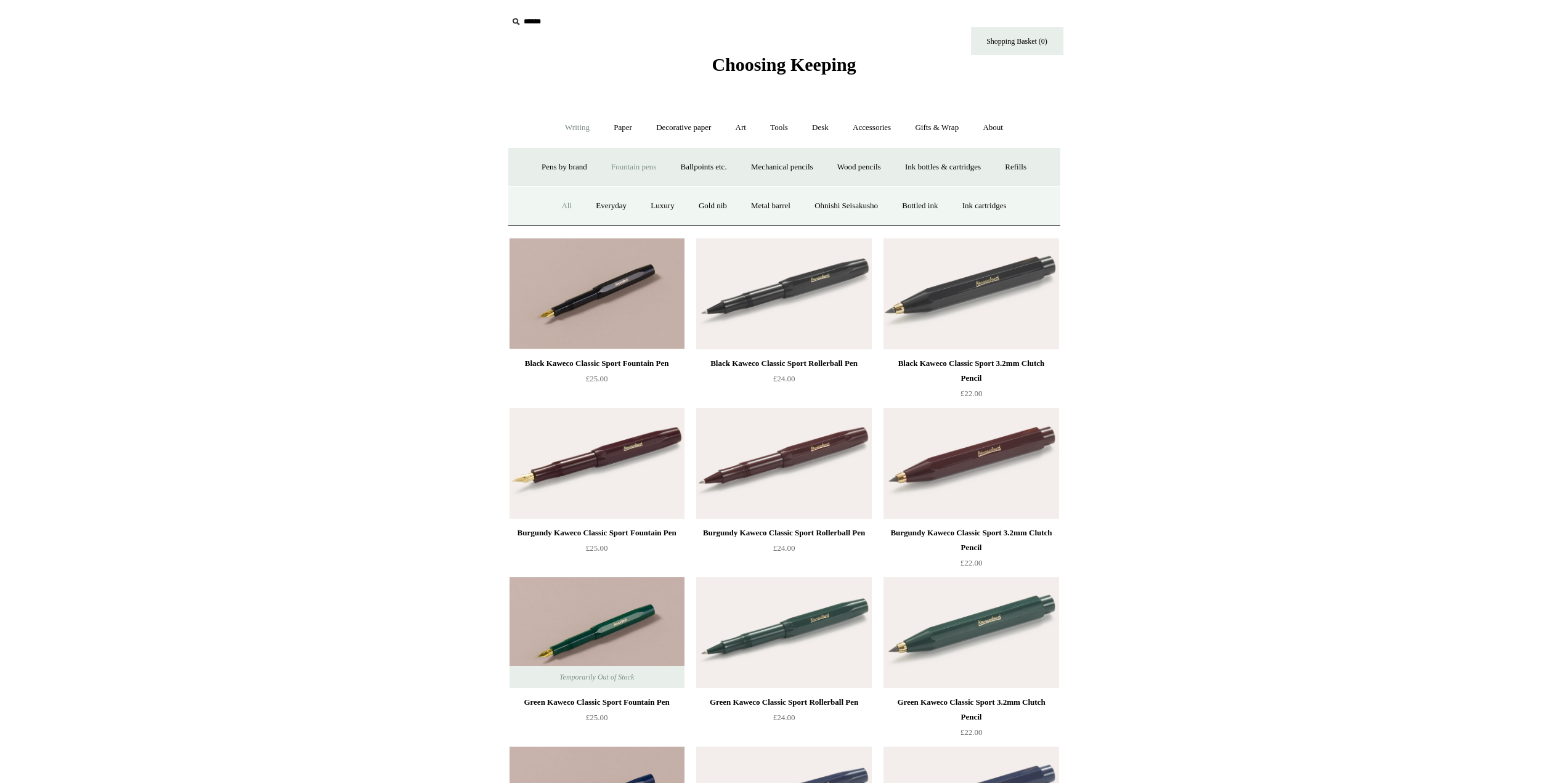
click at [552, 198] on link "All" at bounding box center [566, 206] width 33 height 33
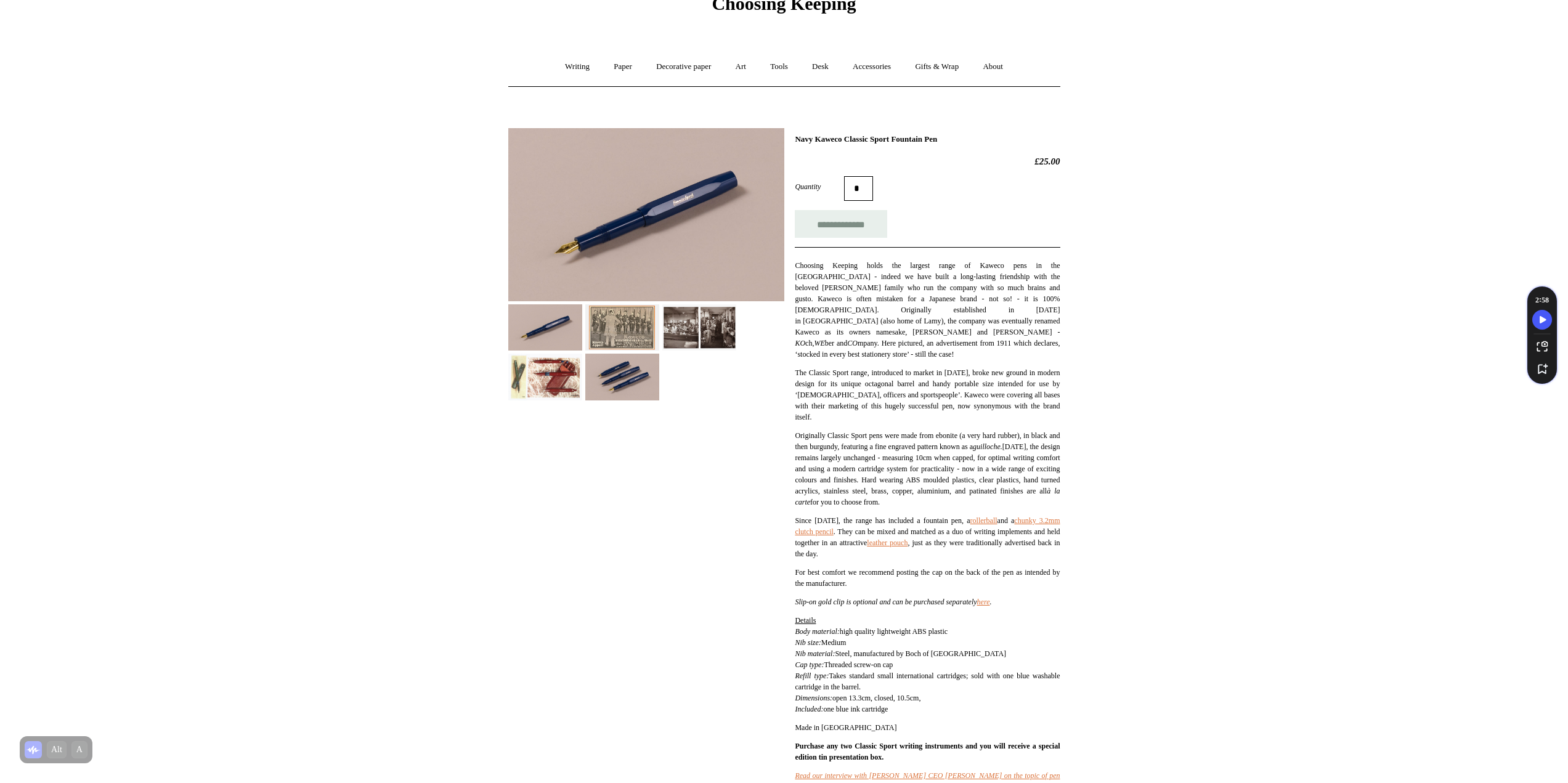
scroll to position [62, 0]
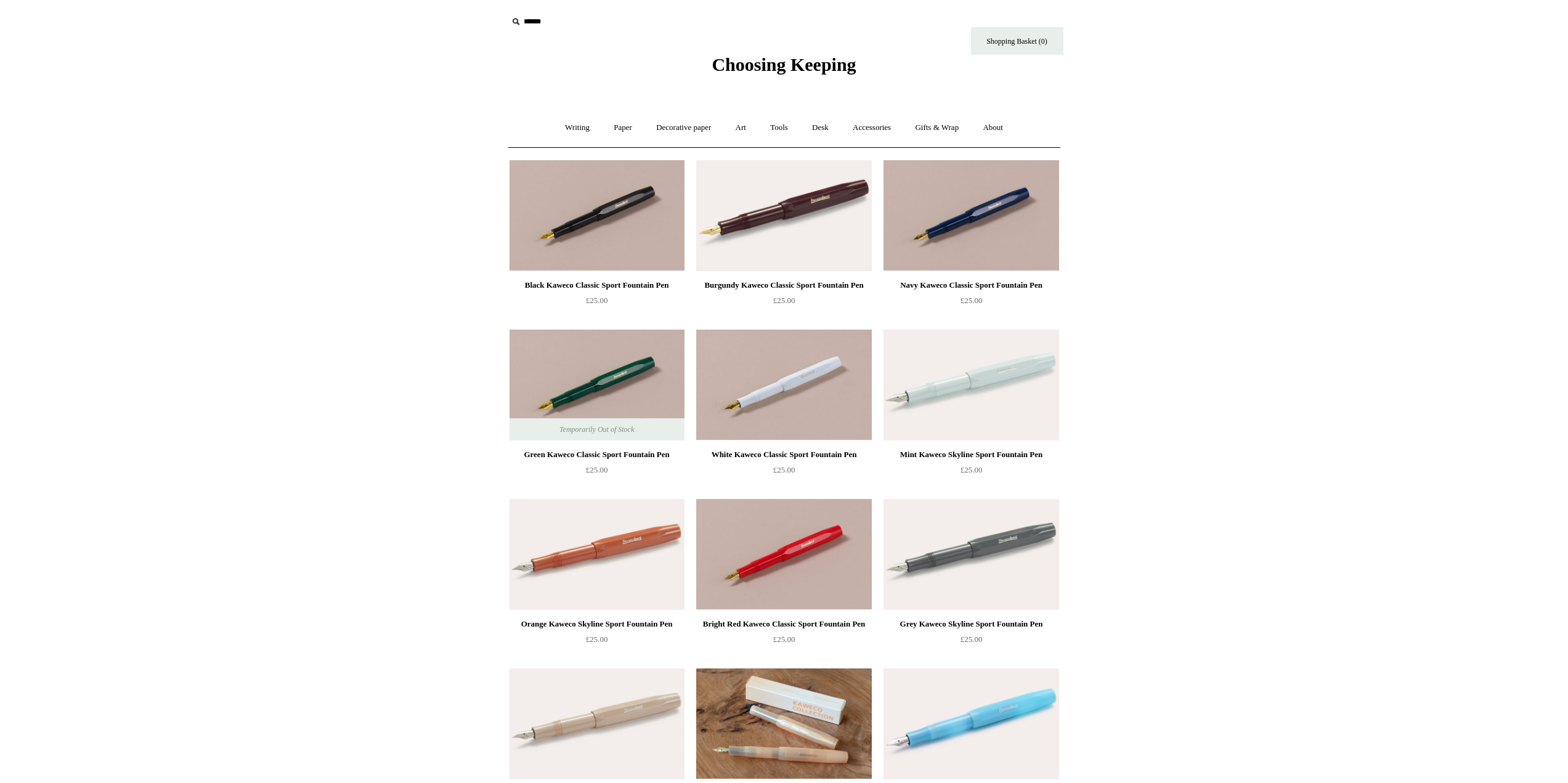
drag, startPoint x: 406, startPoint y: 414, endPoint x: 468, endPoint y: 137, distance: 283.9
click at [563, 128] on link "Writing +" at bounding box center [578, 127] width 47 height 33
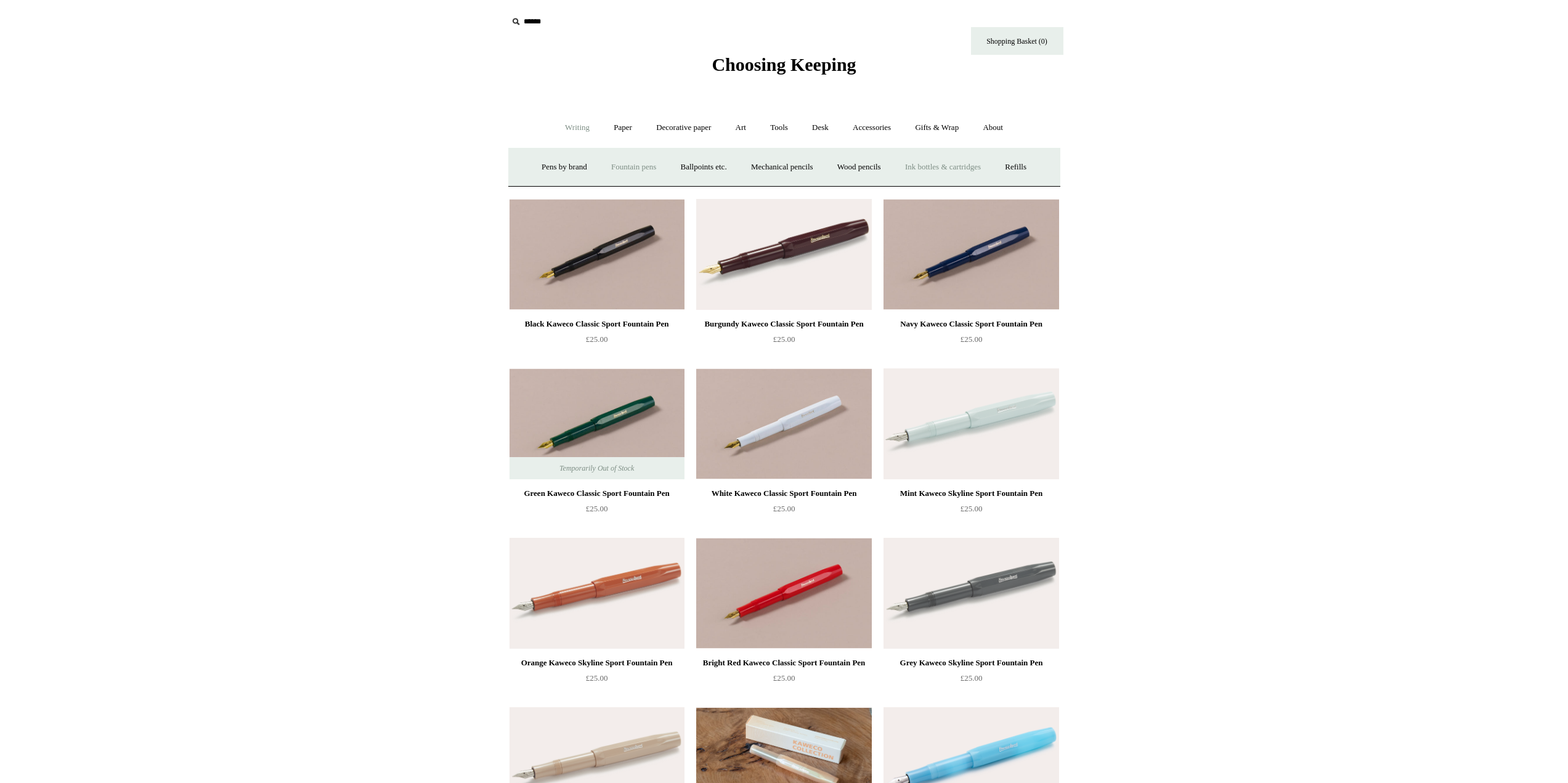
click at [923, 162] on link "Ink bottles & cartridges +" at bounding box center [943, 167] width 98 height 33
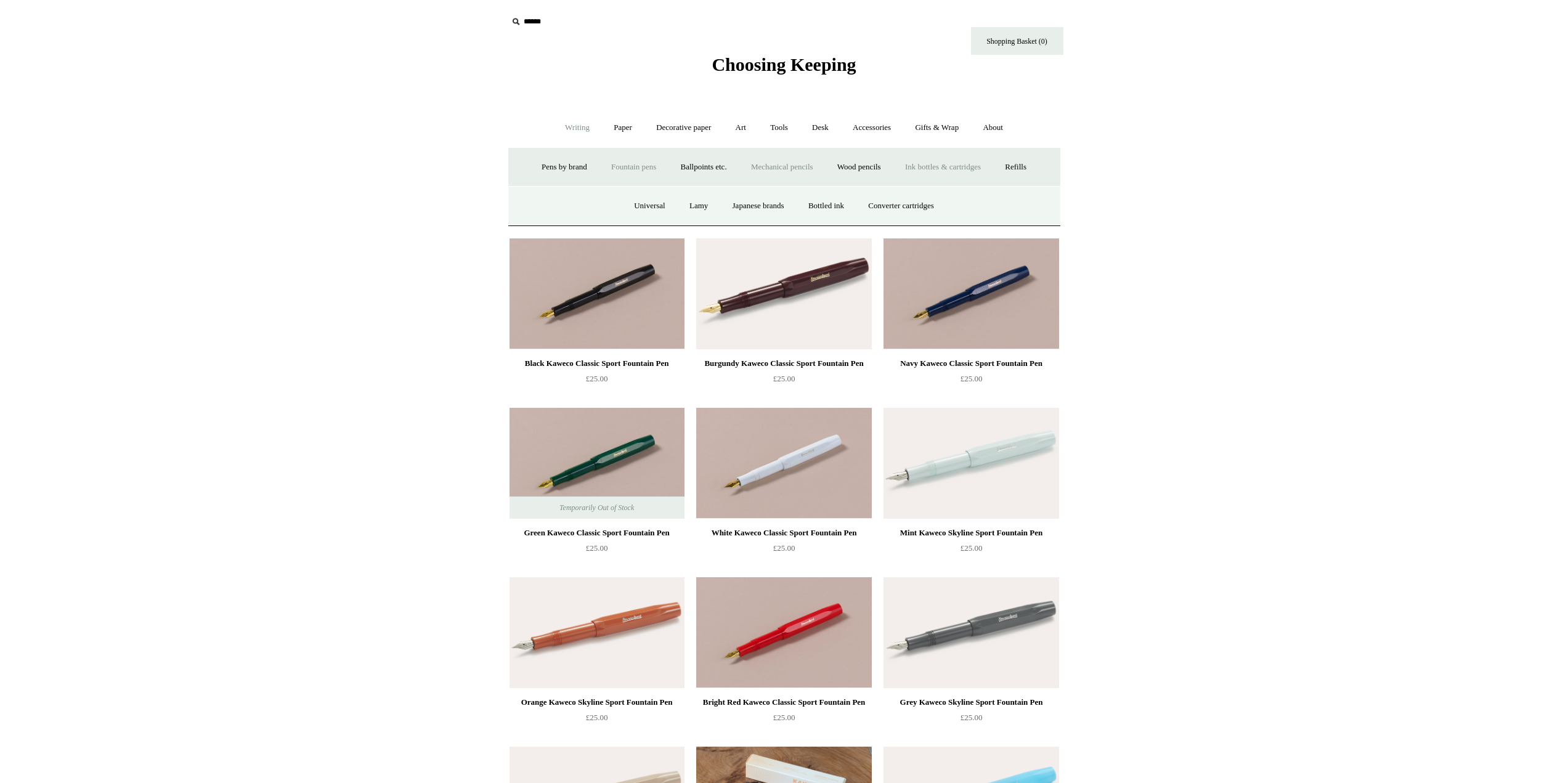
click at [777, 167] on link "Mechanical pencils +" at bounding box center [782, 167] width 85 height 33
click at [657, 209] on link "All" at bounding box center [666, 206] width 33 height 33
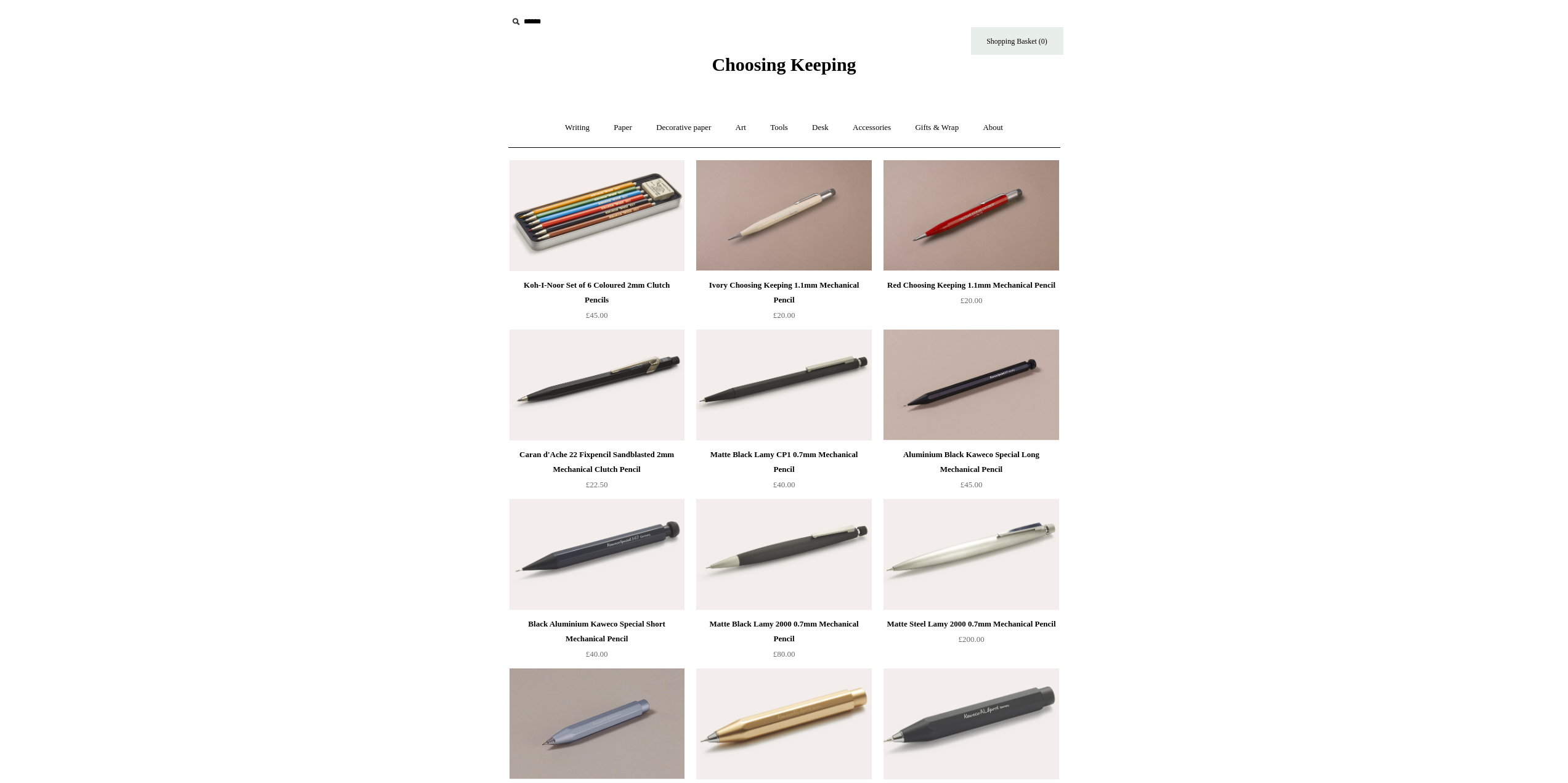
click at [587, 406] on img at bounding box center [597, 385] width 175 height 111
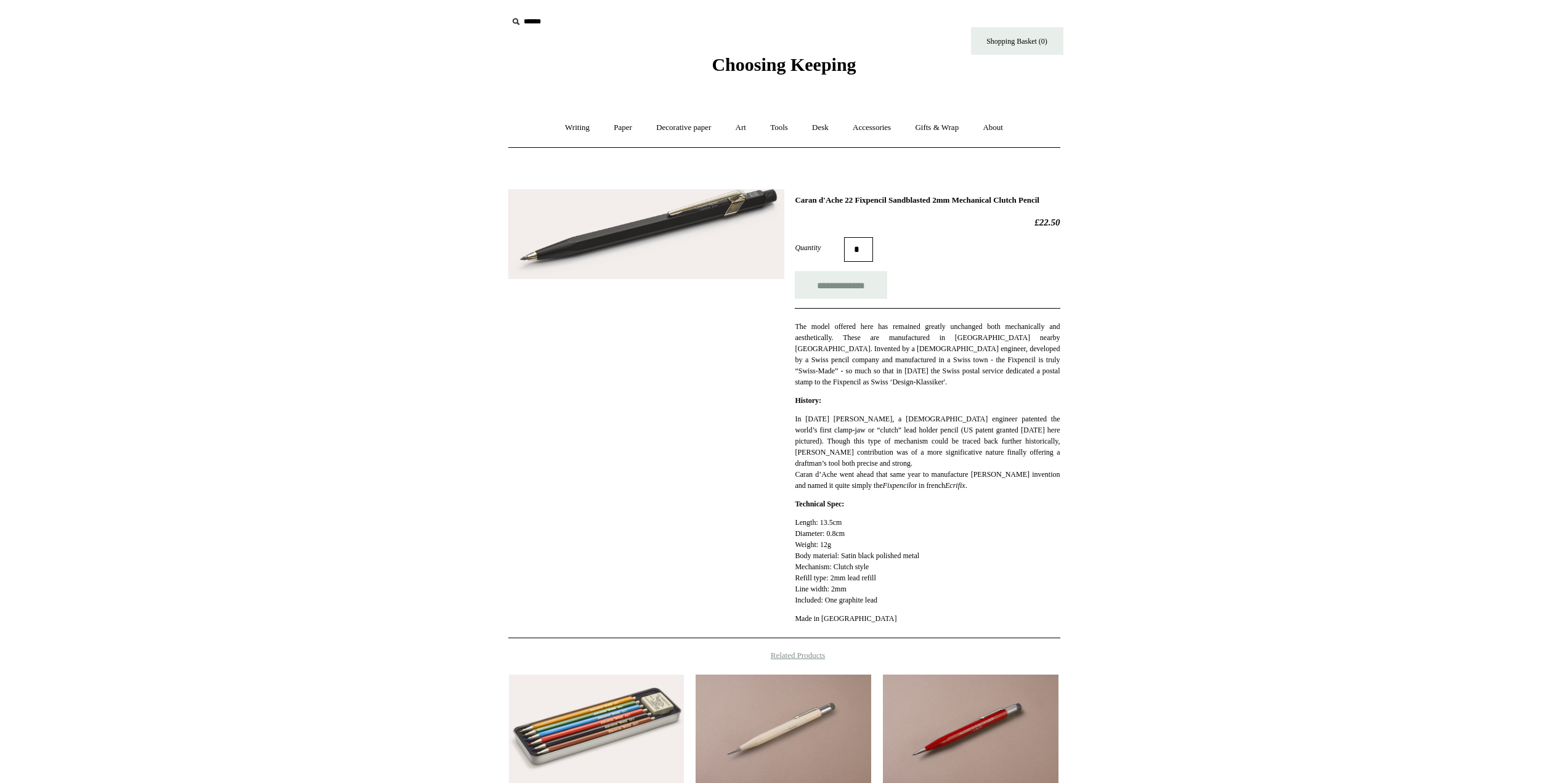
click at [619, 255] on img at bounding box center [646, 234] width 276 height 90
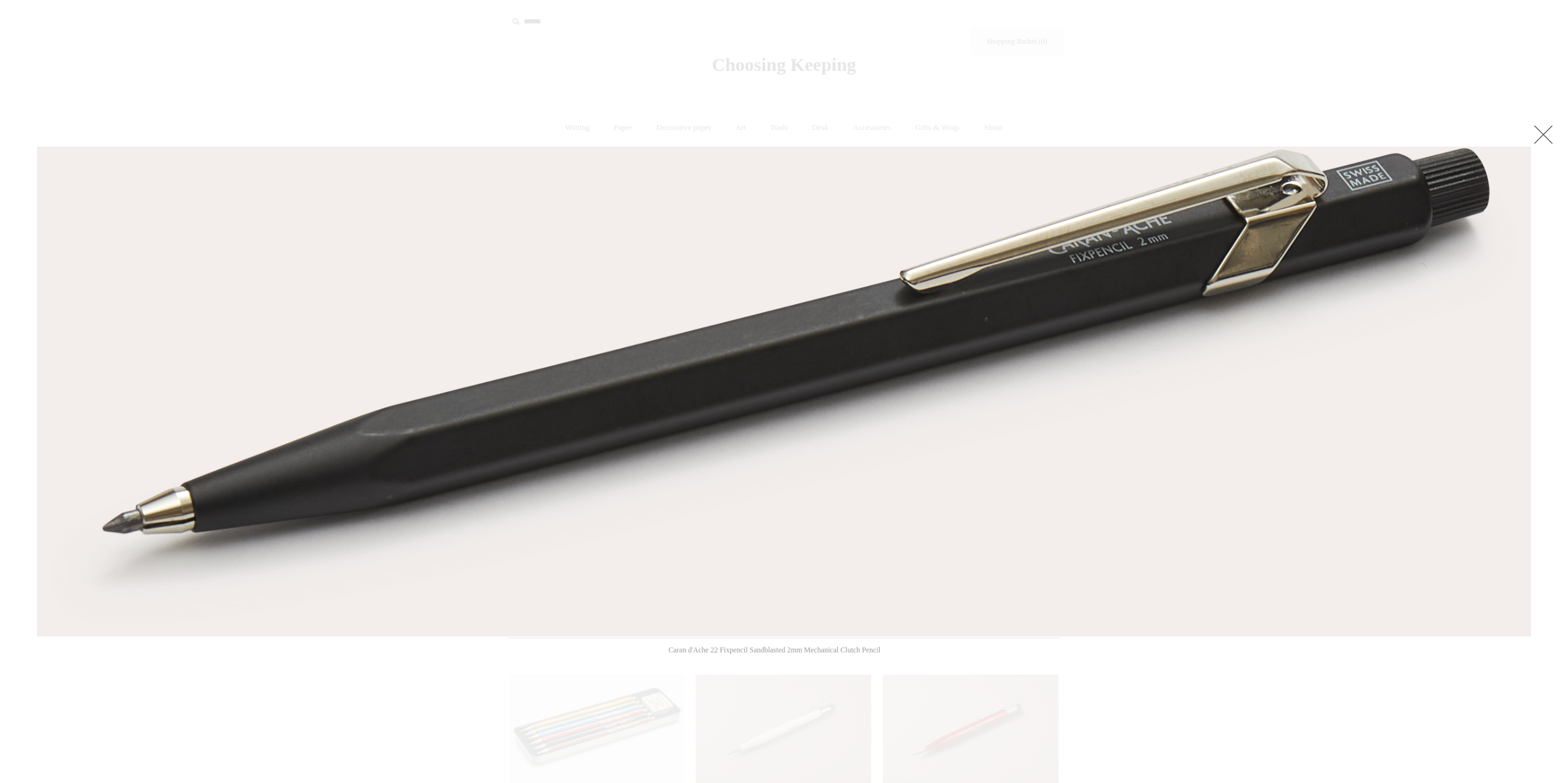
click at [393, 77] on div at bounding box center [784, 520] width 1568 height 1041
